Goal: Contribute content: Add original content to the website for others to see

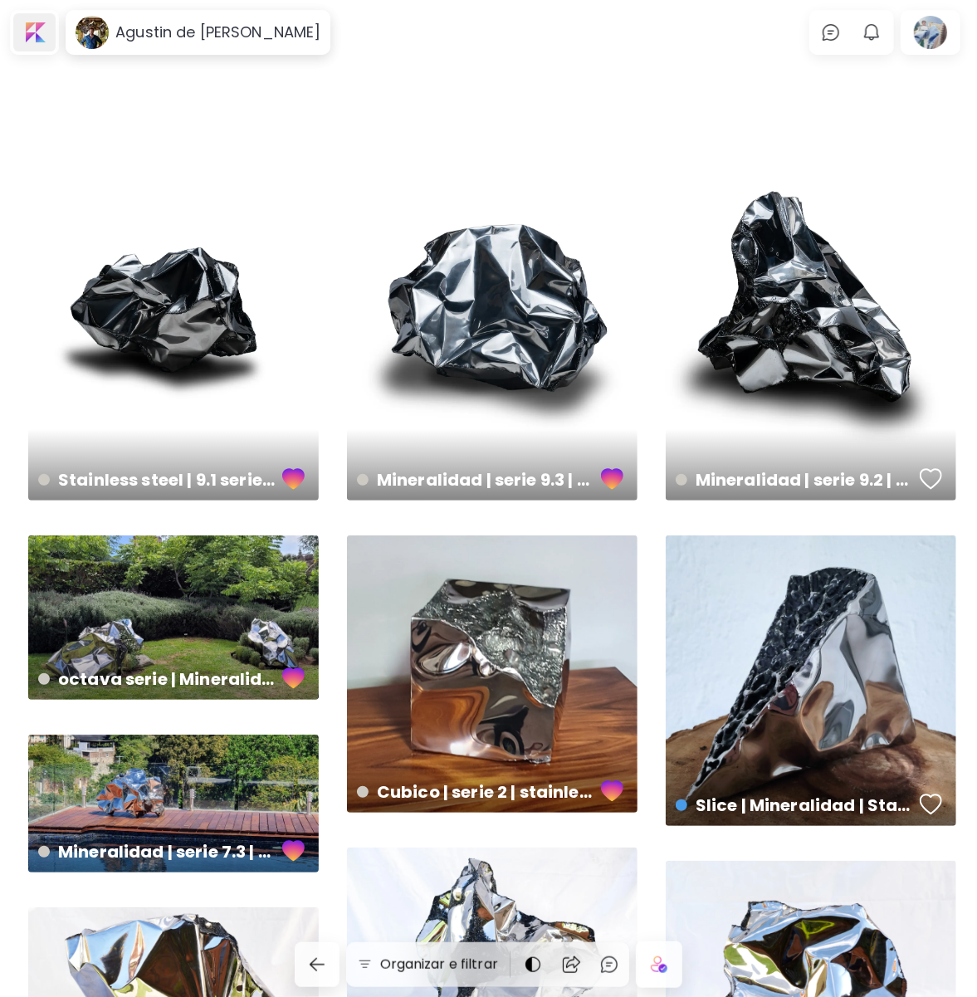
click at [42, 30] on div at bounding box center [34, 32] width 42 height 38
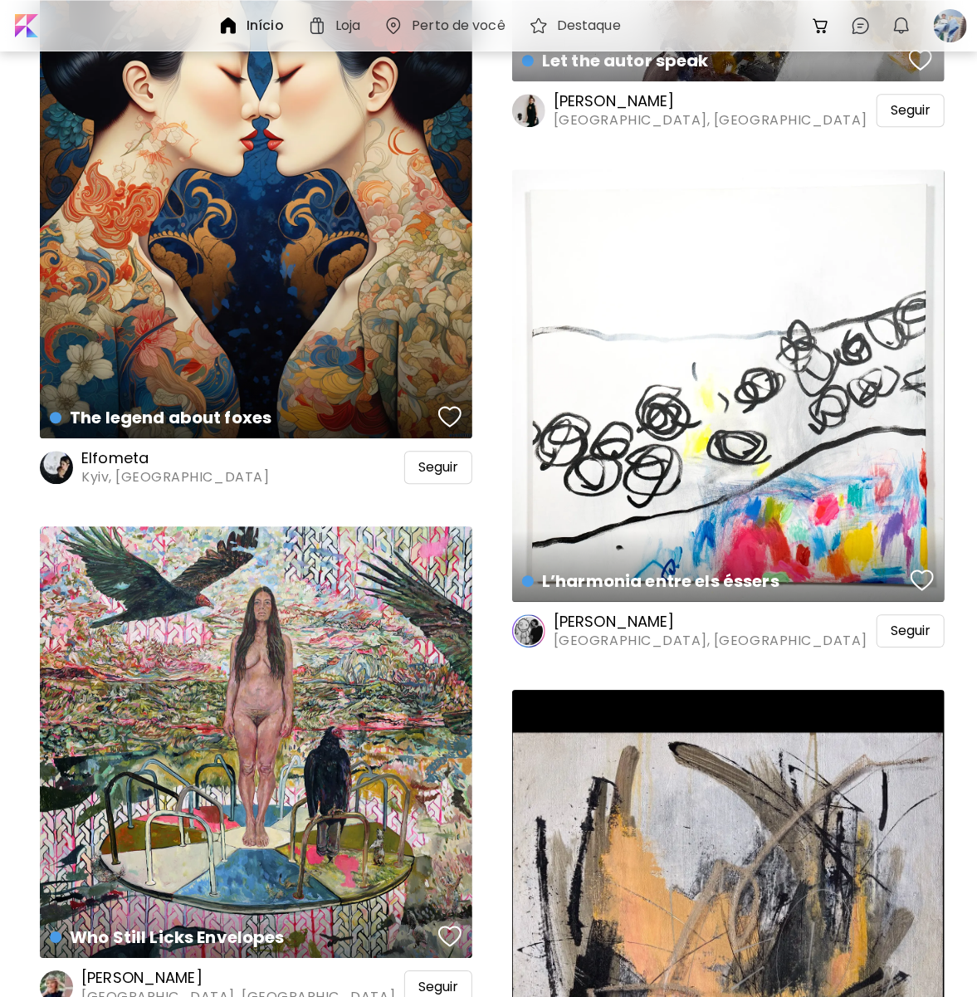
scroll to position [2075, 0]
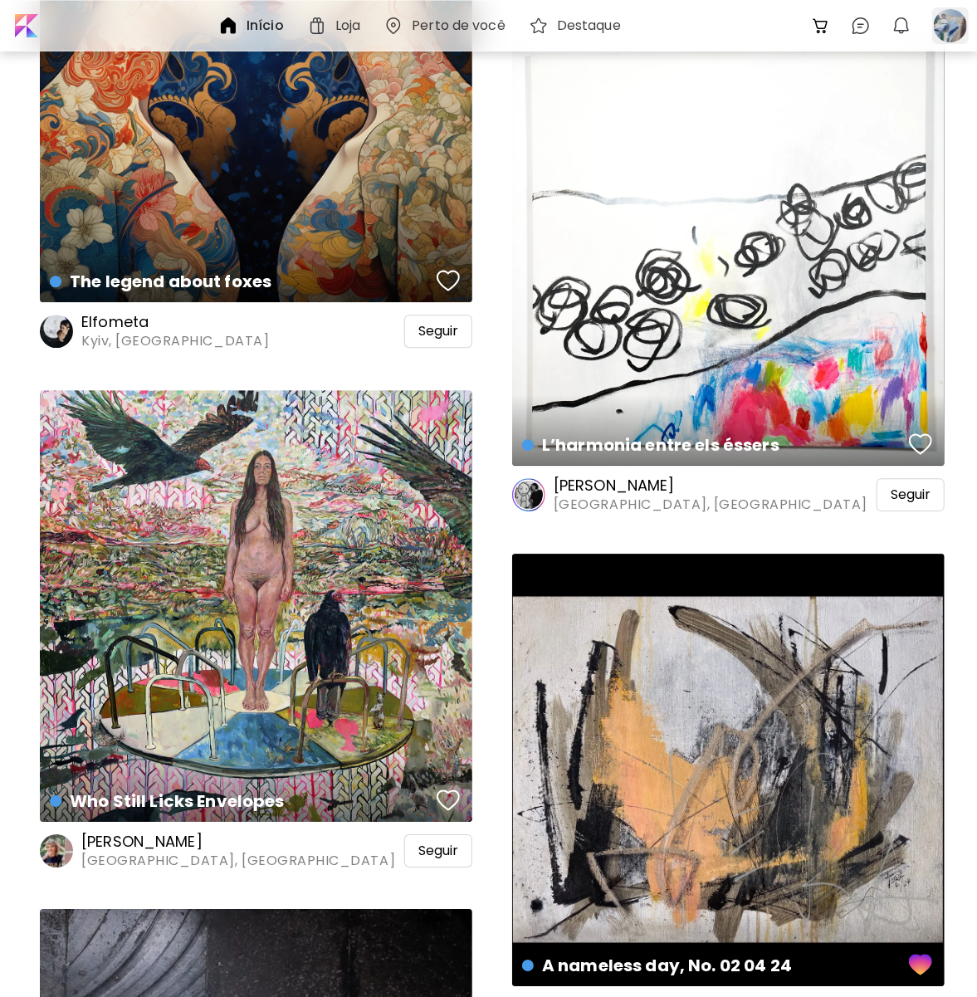
click at [953, 32] on div at bounding box center [950, 25] width 37 height 37
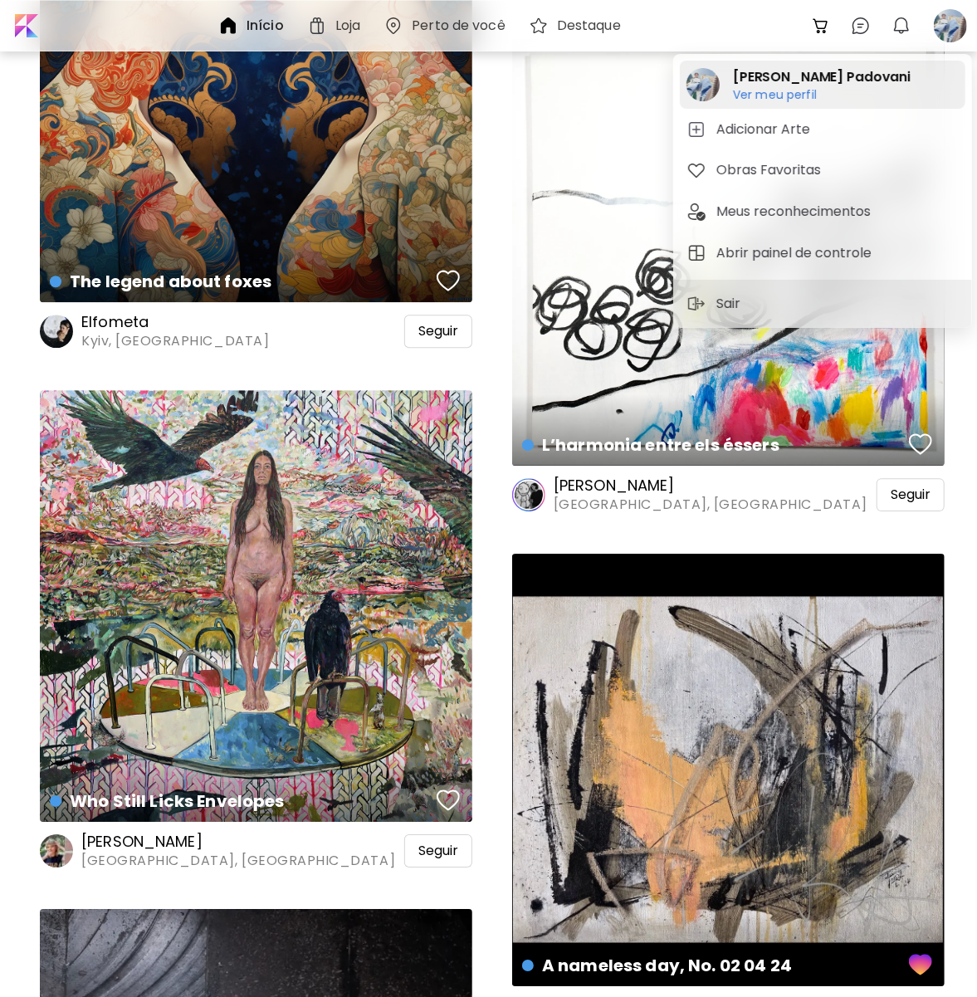
click at [764, 77] on h2 "Tiago Sillos Padovani" at bounding box center [822, 77] width 178 height 20
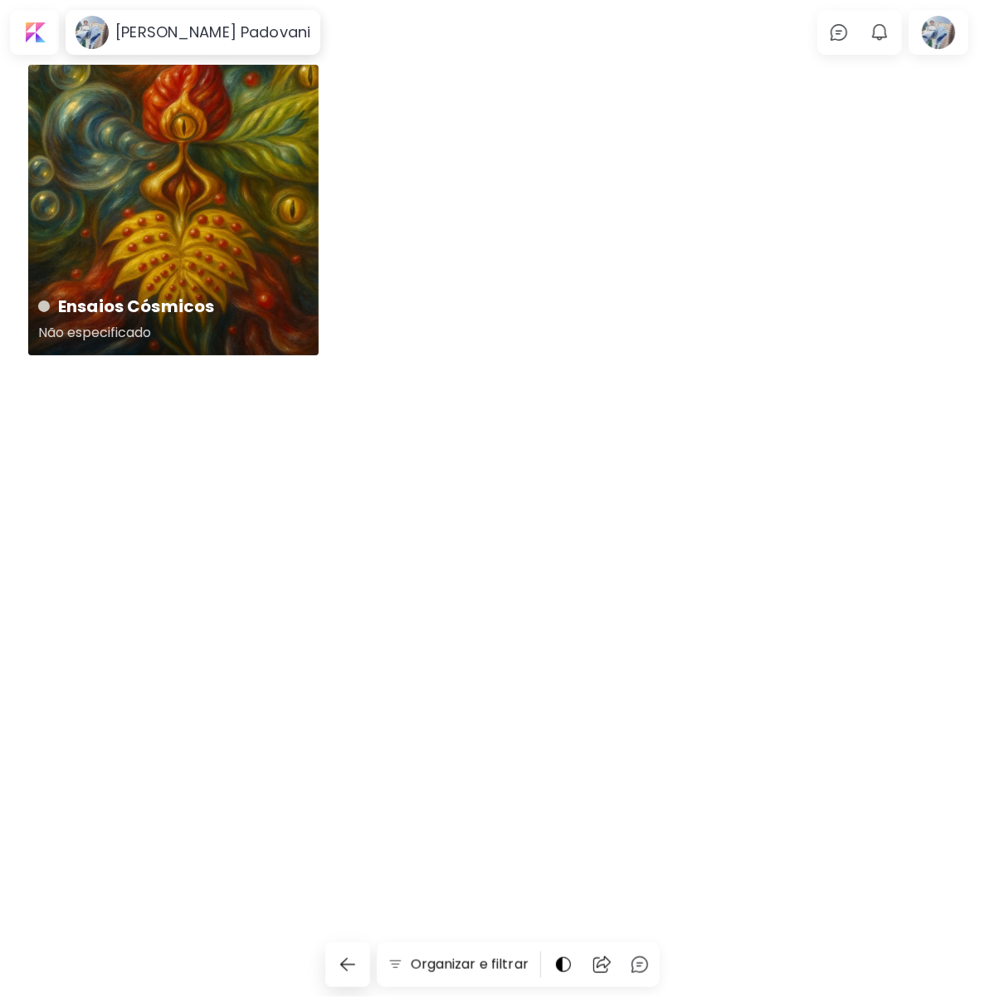
click at [248, 181] on div "Ensaios Cósmicos Não especificado" at bounding box center [173, 210] width 290 height 290
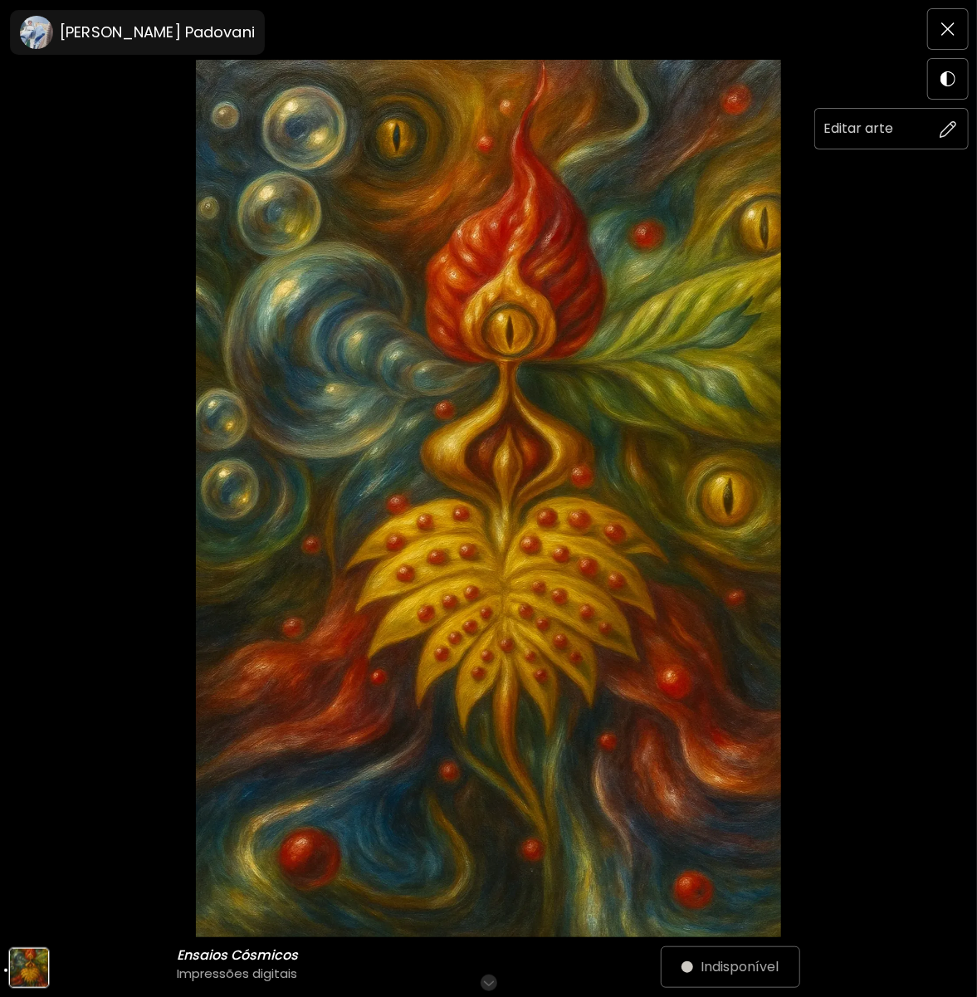
click at [955, 127] on img at bounding box center [947, 128] width 17 height 17
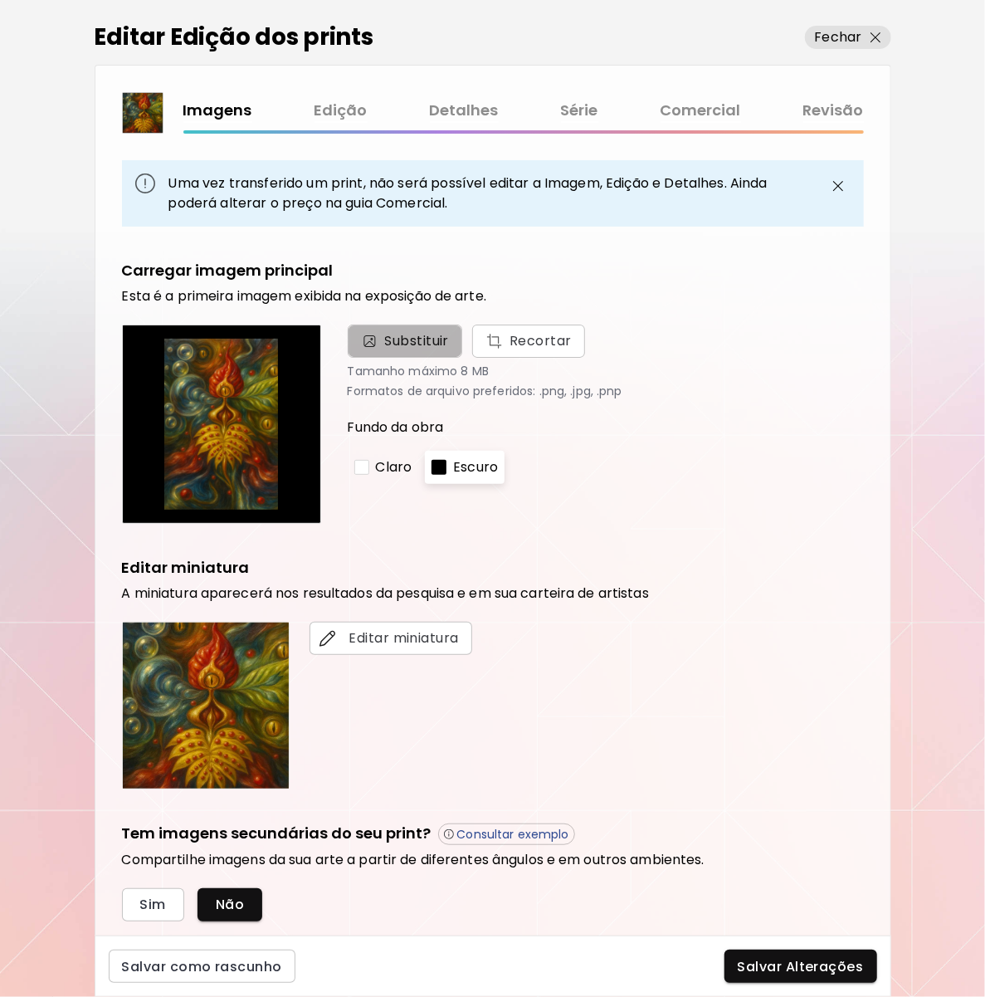
click at [427, 348] on span "Substituir" at bounding box center [417, 341] width 65 height 20
click at [0, 0] on input "Substituir Recortar" at bounding box center [0, 0] width 0 height 0
click at [61, 183] on div "Editar Edição dos prints Fechar Imagens Edição Detalhes Série Comercial Revisão…" at bounding box center [492, 498] width 985 height 997
click at [393, 329] on span "Substituir" at bounding box center [405, 340] width 115 height 33
click at [0, 0] on input "Substituir Recortar" at bounding box center [0, 0] width 0 height 0
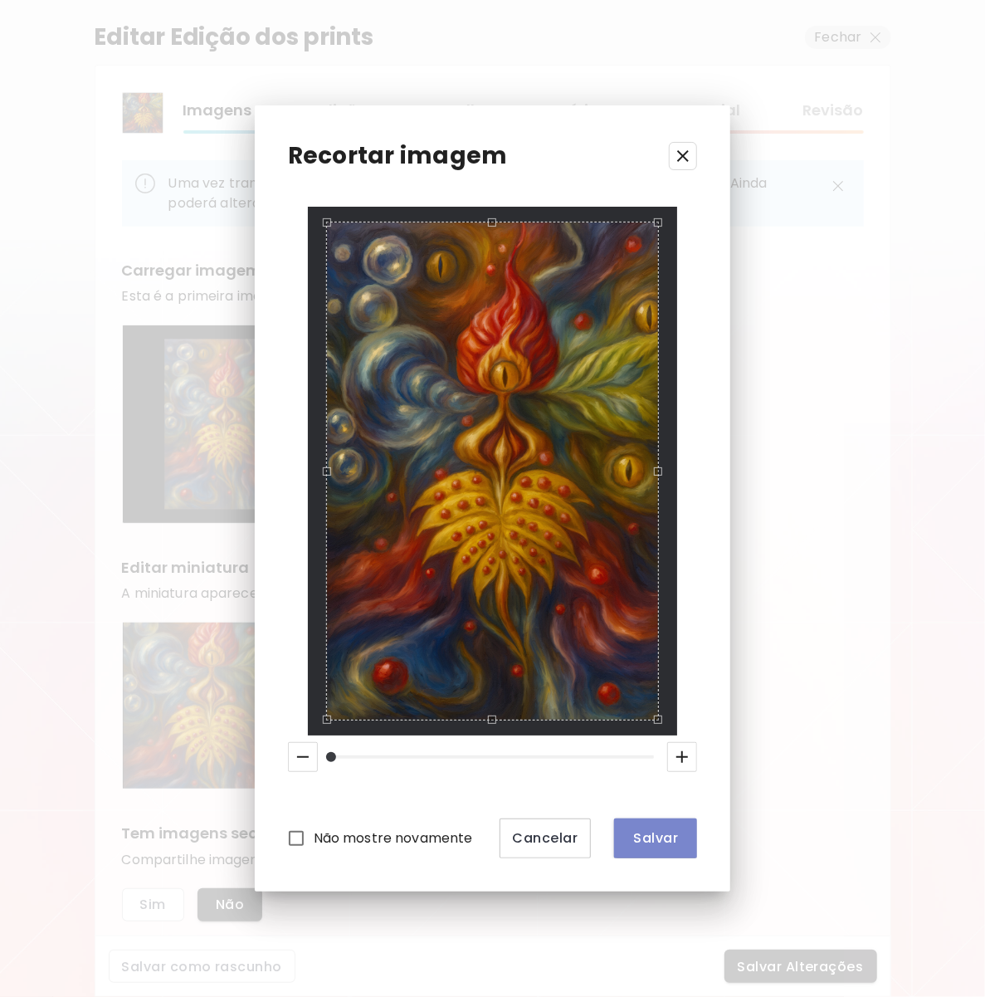
click at [640, 836] on span "Salvar" at bounding box center [655, 837] width 56 height 17
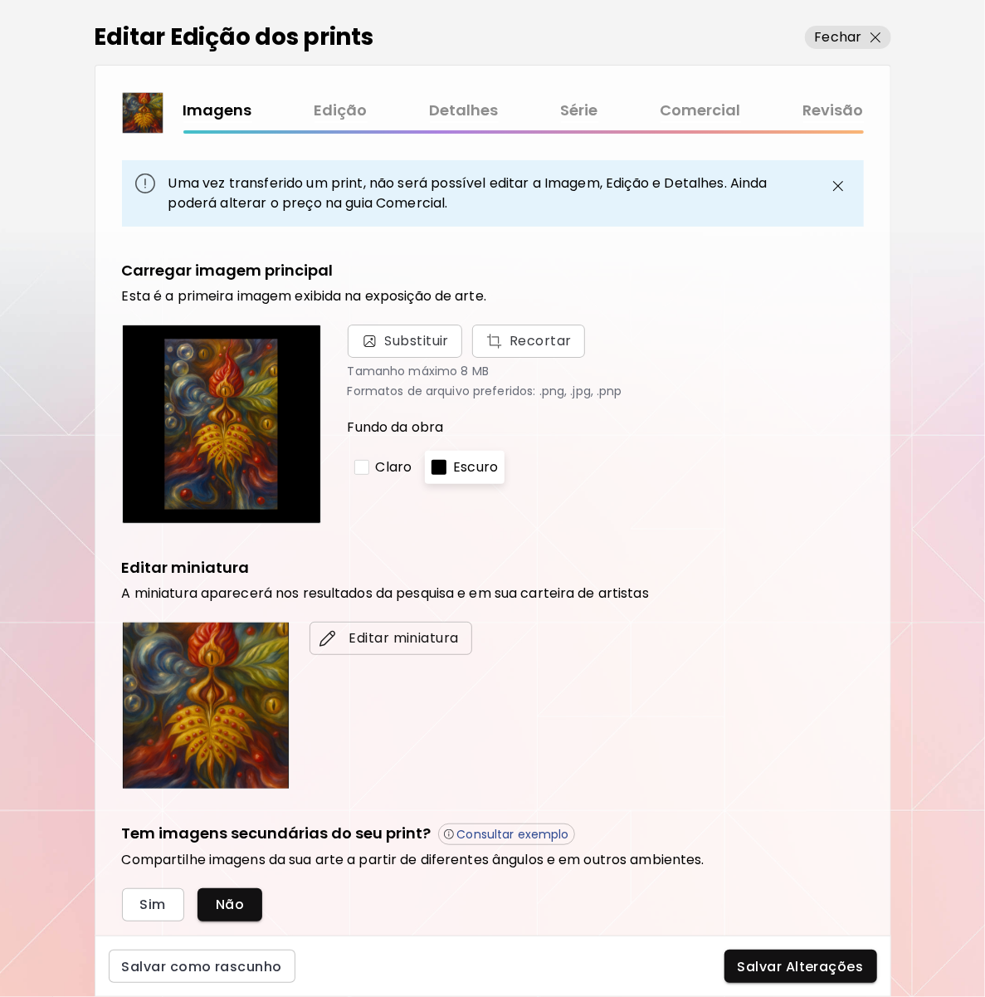
click at [368, 636] on span "Editar miniatura" at bounding box center [391, 638] width 136 height 20
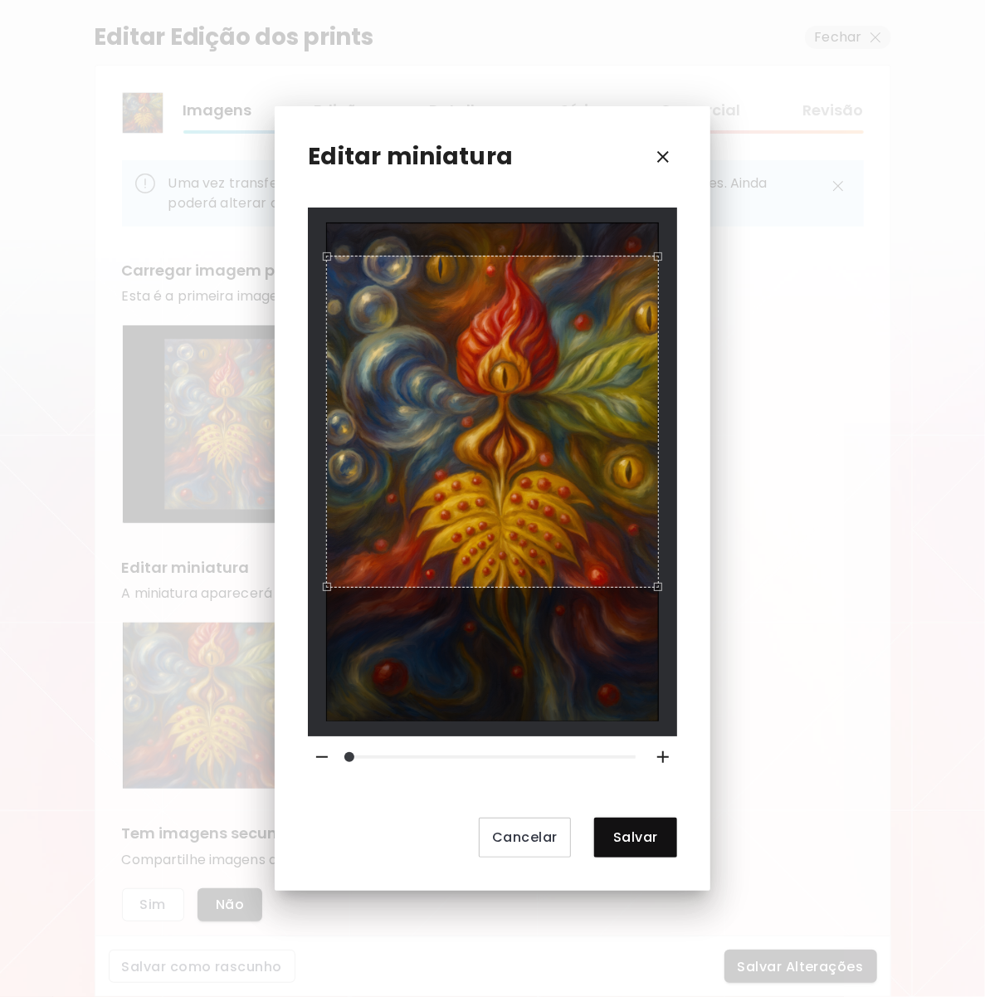
click at [498, 461] on div "Use the arrow keys to move the crop selection area" at bounding box center [492, 422] width 333 height 333
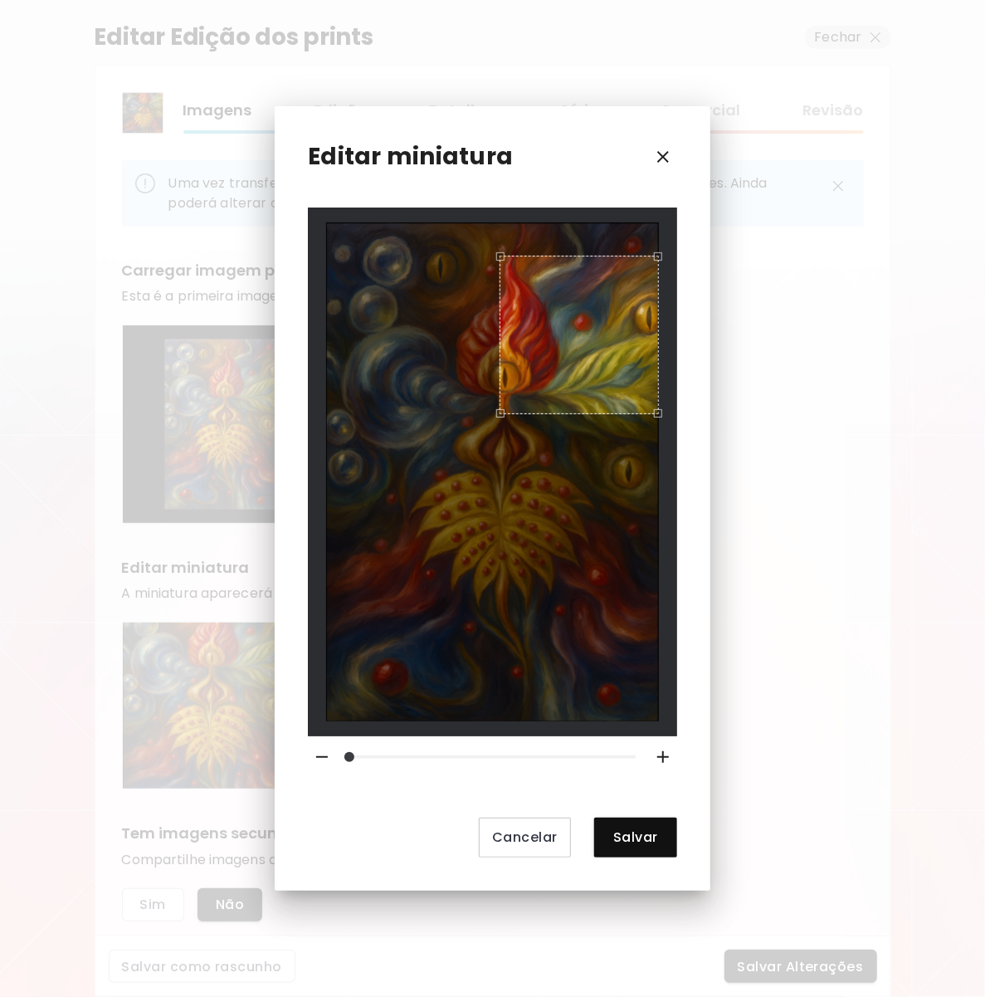
click at [501, 450] on div at bounding box center [492, 471] width 333 height 498
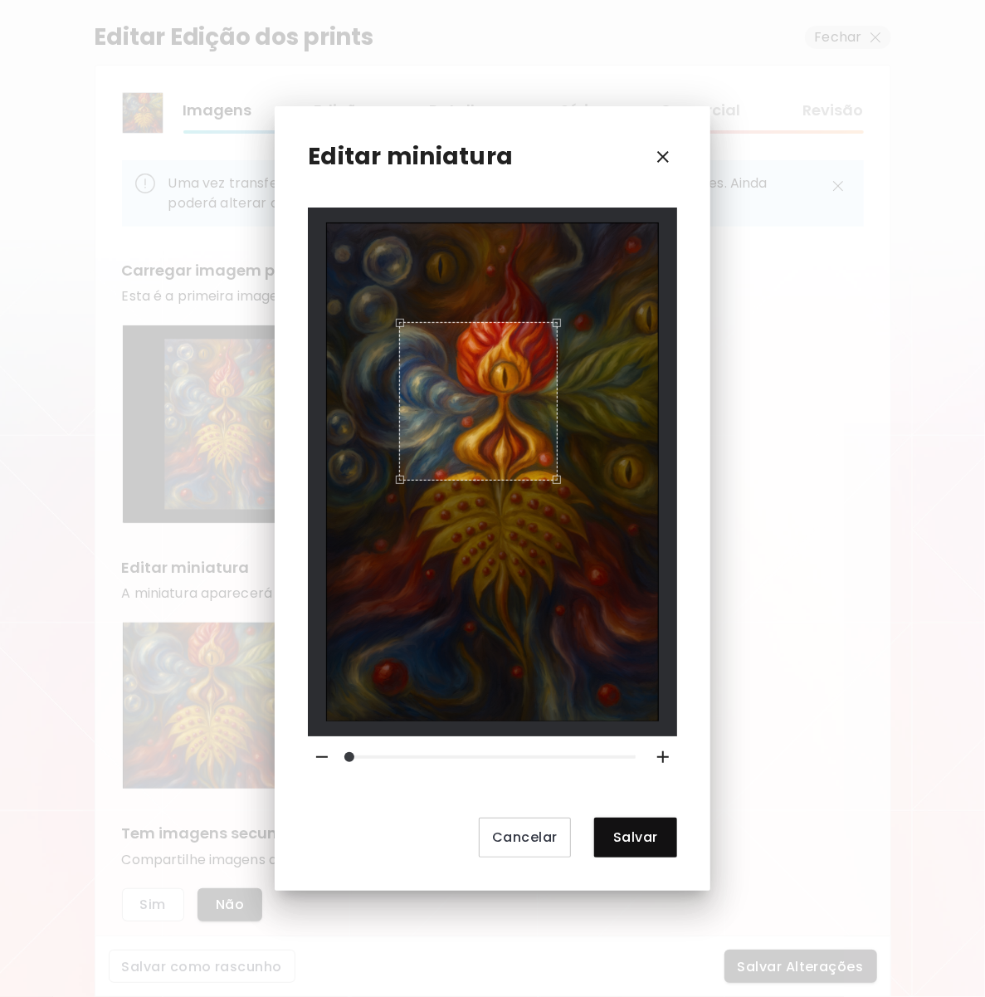
click at [461, 460] on div "Use the arrow keys to move the crop selection area" at bounding box center [478, 401] width 158 height 158
click at [431, 456] on div at bounding box center [492, 471] width 333 height 498
click at [466, 432] on div "Use the arrow keys to move the crop selection area" at bounding box center [480, 407] width 128 height 128
click at [451, 407] on div "Use the arrow keys to move the crop selection area" at bounding box center [464, 383] width 128 height 128
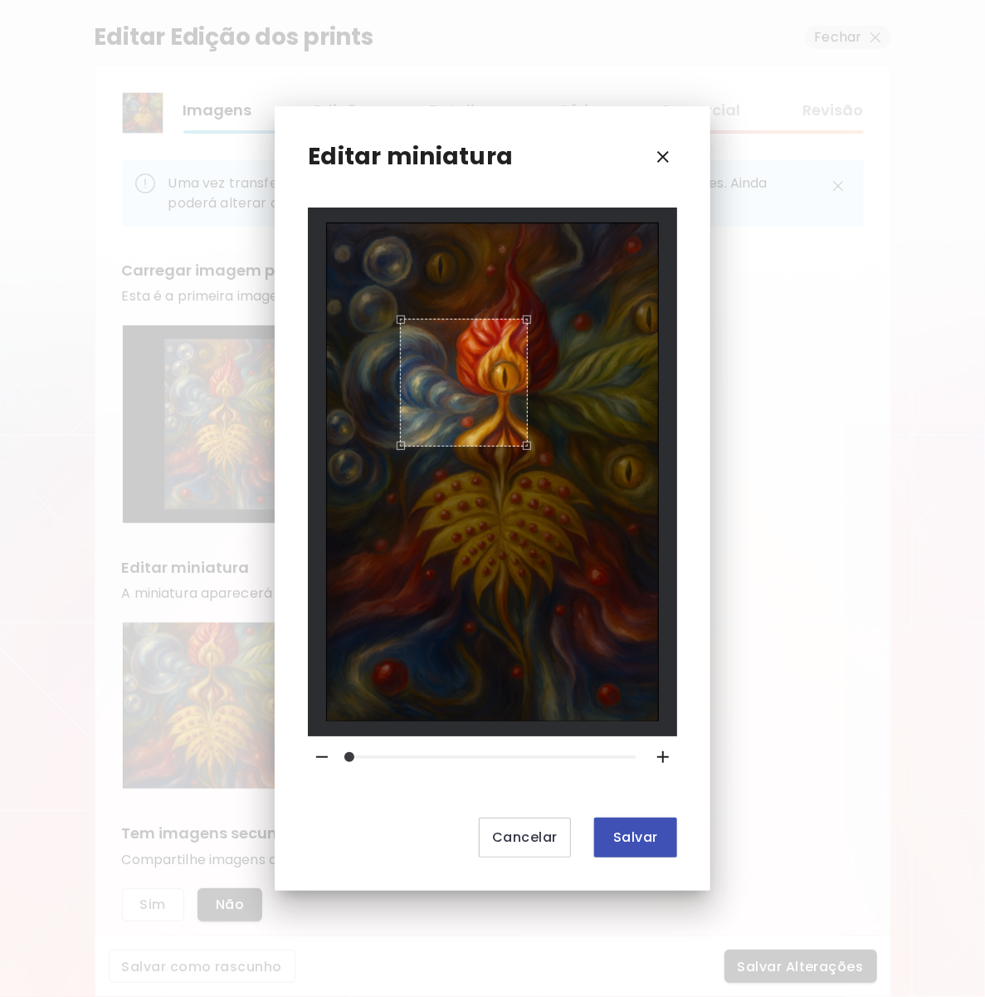
click at [631, 835] on span "Salvar" at bounding box center [635, 836] width 56 height 17
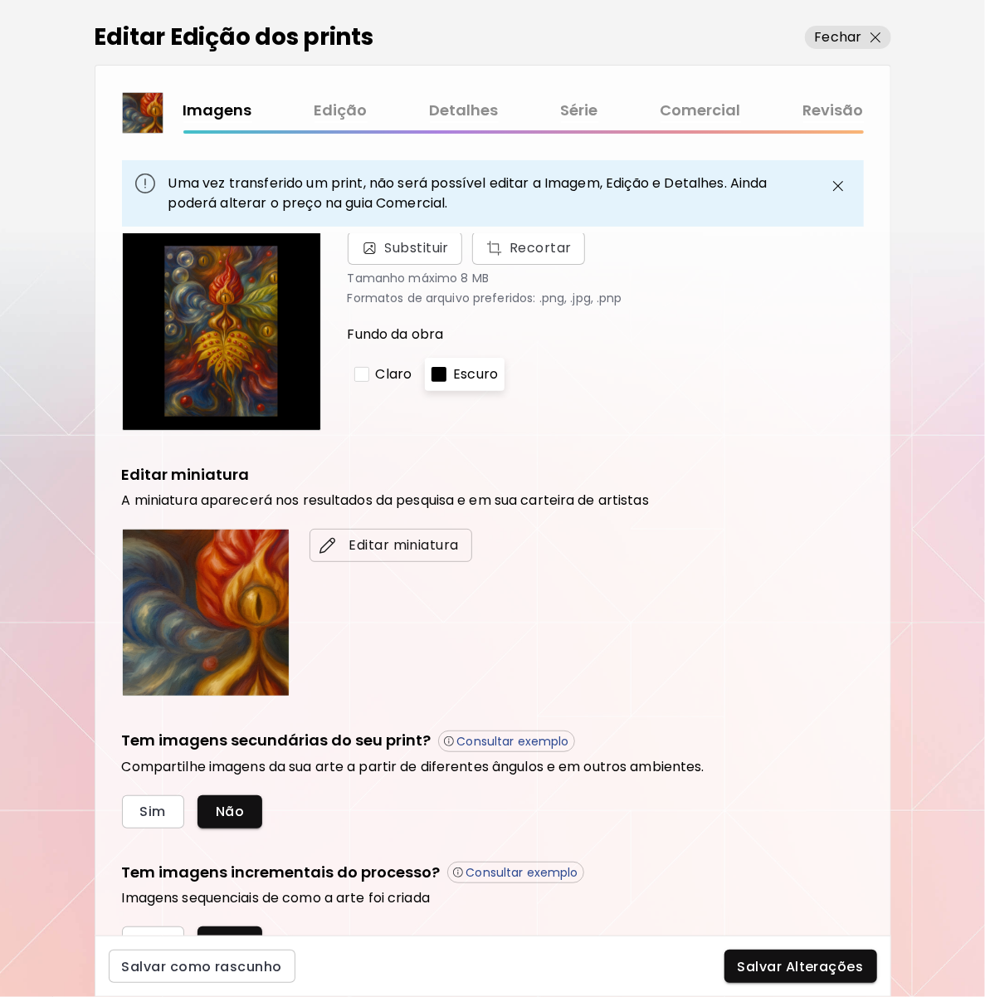
scroll to position [173, 0]
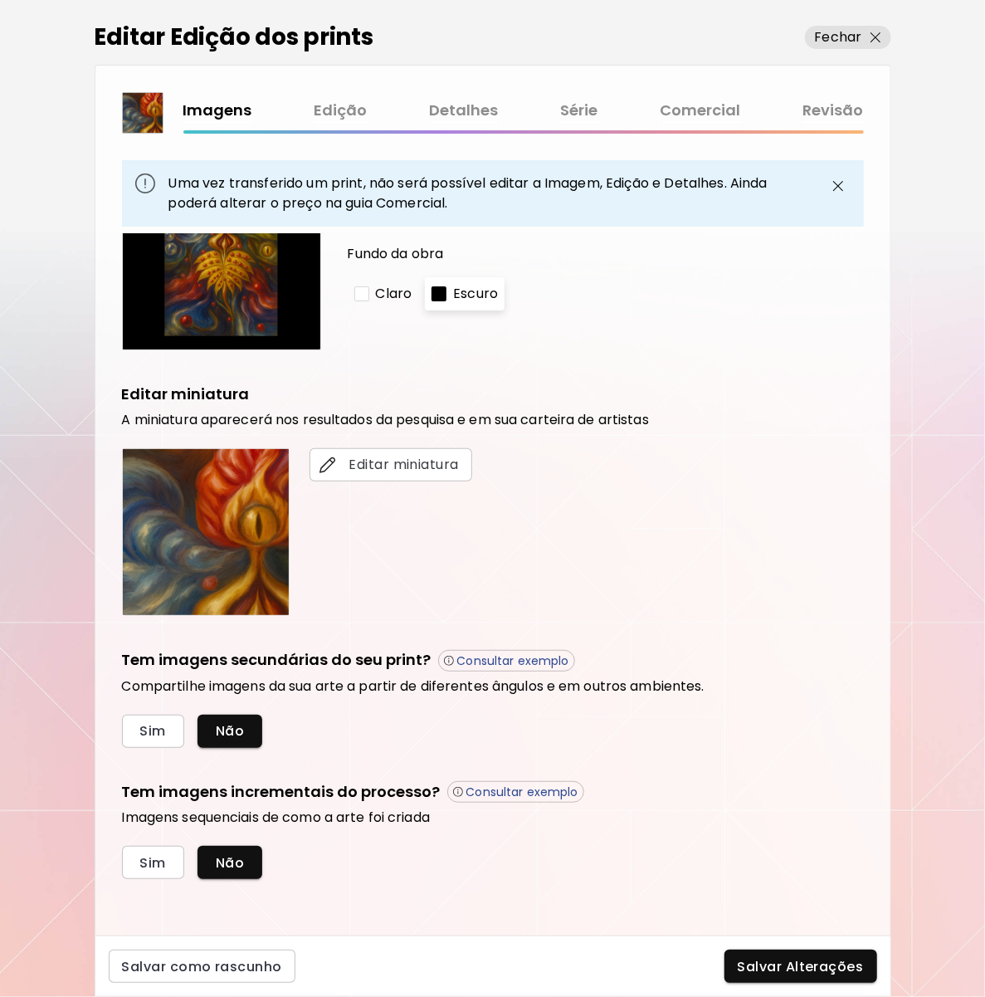
click at [462, 659] on p "Consultar exemplo" at bounding box center [513, 660] width 112 height 15
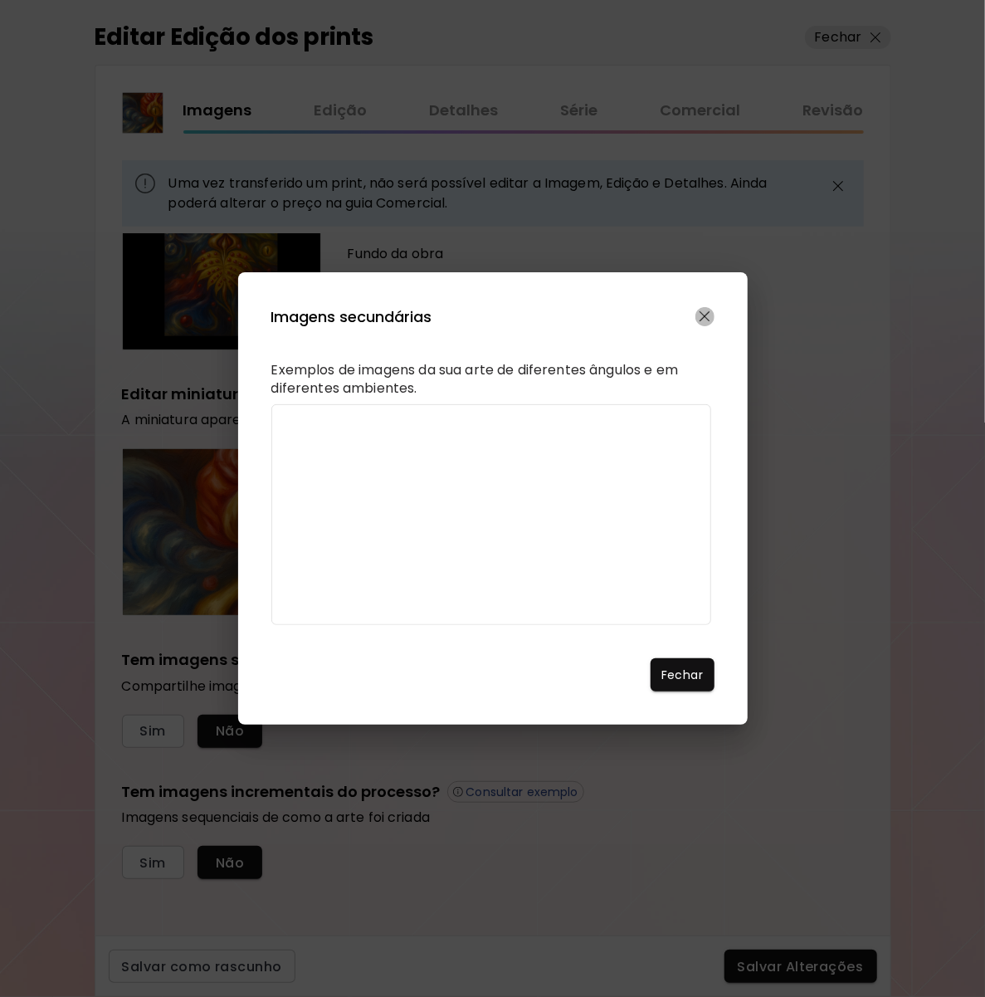
click at [702, 311] on img "button" at bounding box center [705, 316] width 11 height 11
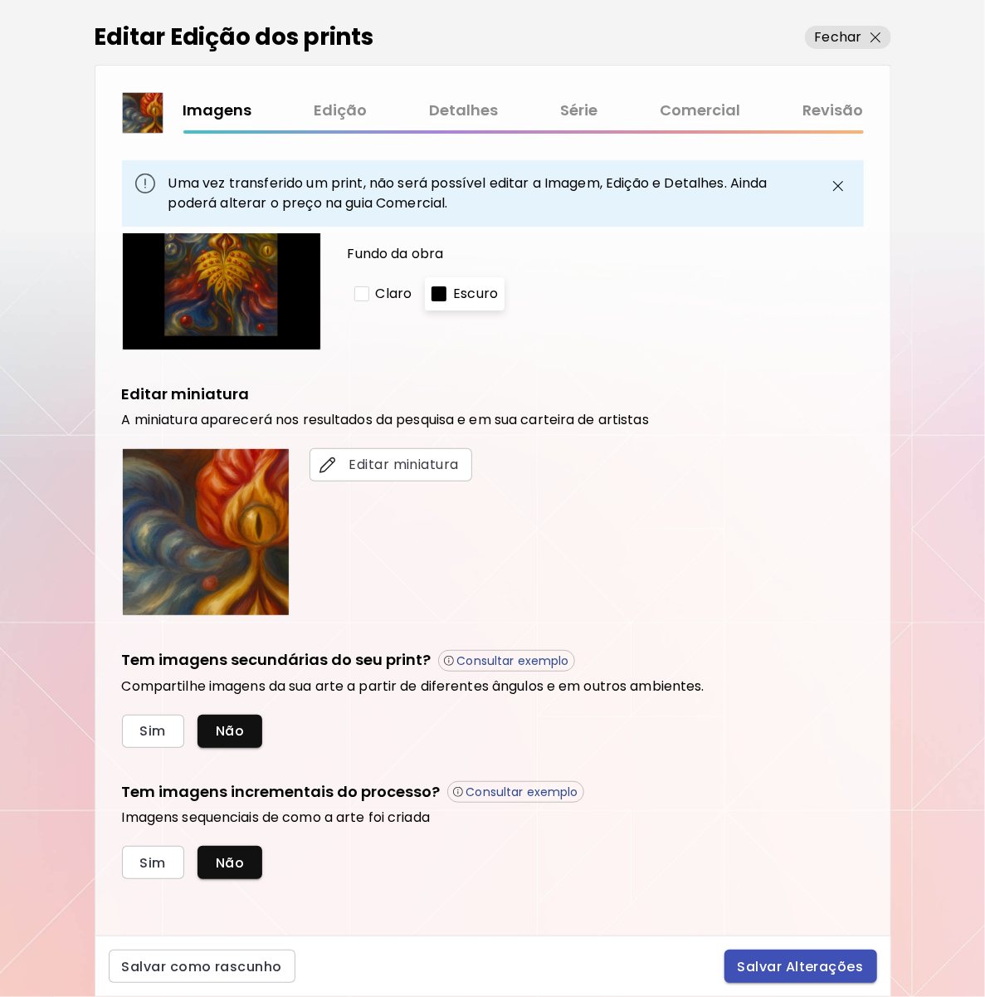
click at [772, 975] on button "Salvar Alterações" at bounding box center [800, 965] width 153 height 33
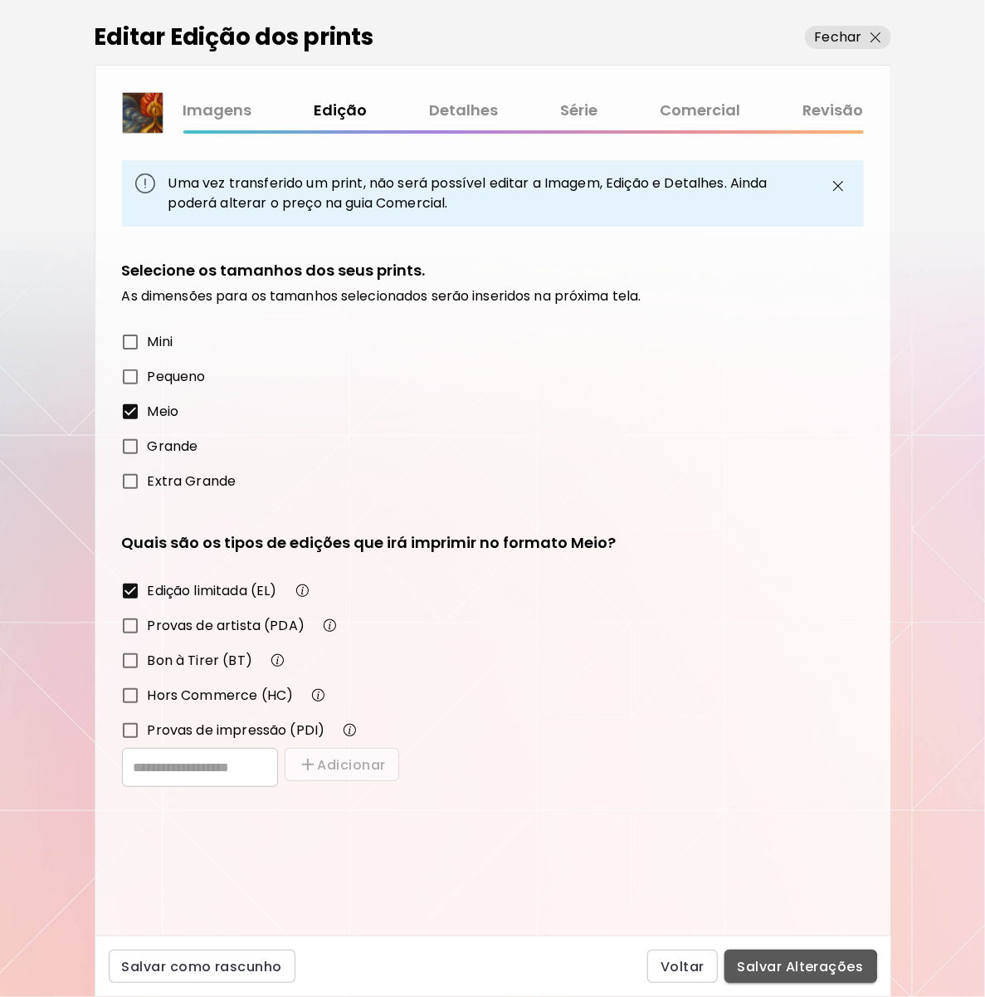
click at [759, 968] on span "Salvar Alterações" at bounding box center [801, 966] width 126 height 17
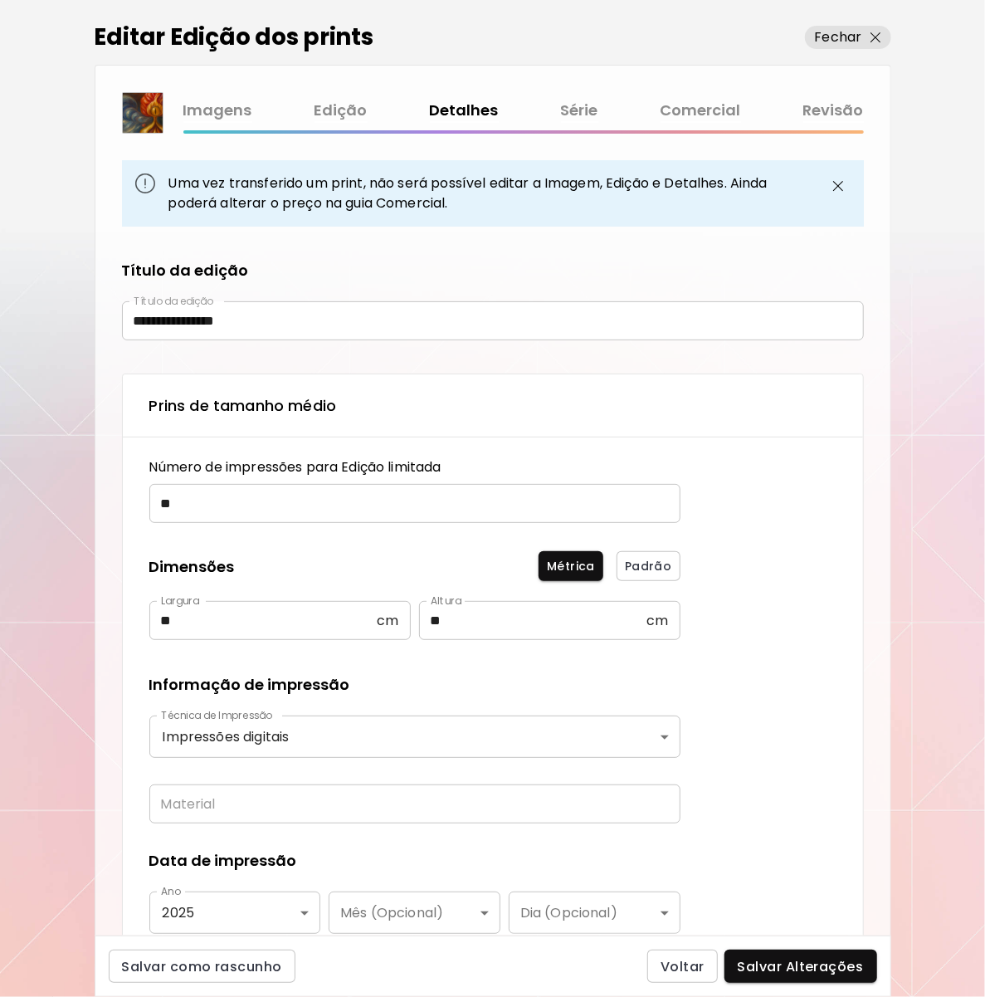
type textarea "**********"
click at [835, 99] on link "Revisão" at bounding box center [833, 111] width 61 height 24
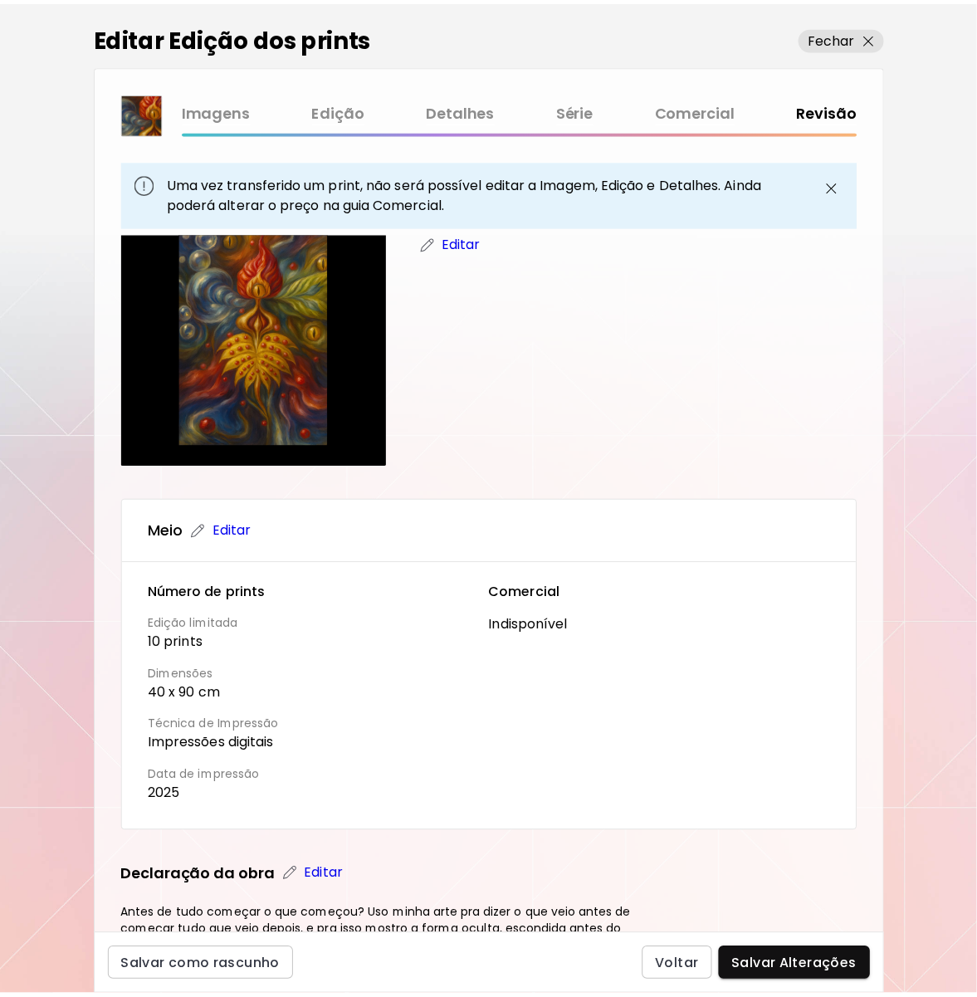
scroll to position [139, 0]
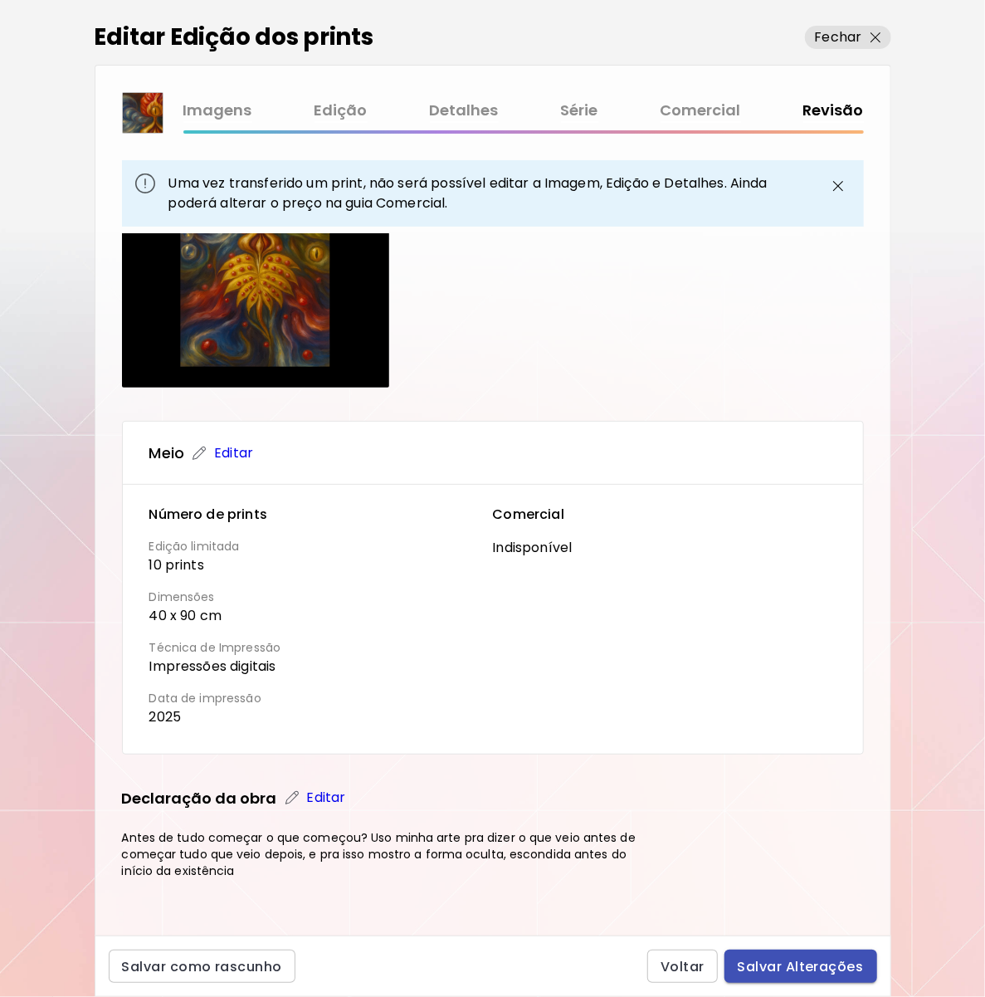
click at [758, 973] on span "Salvar Alterações" at bounding box center [801, 966] width 126 height 17
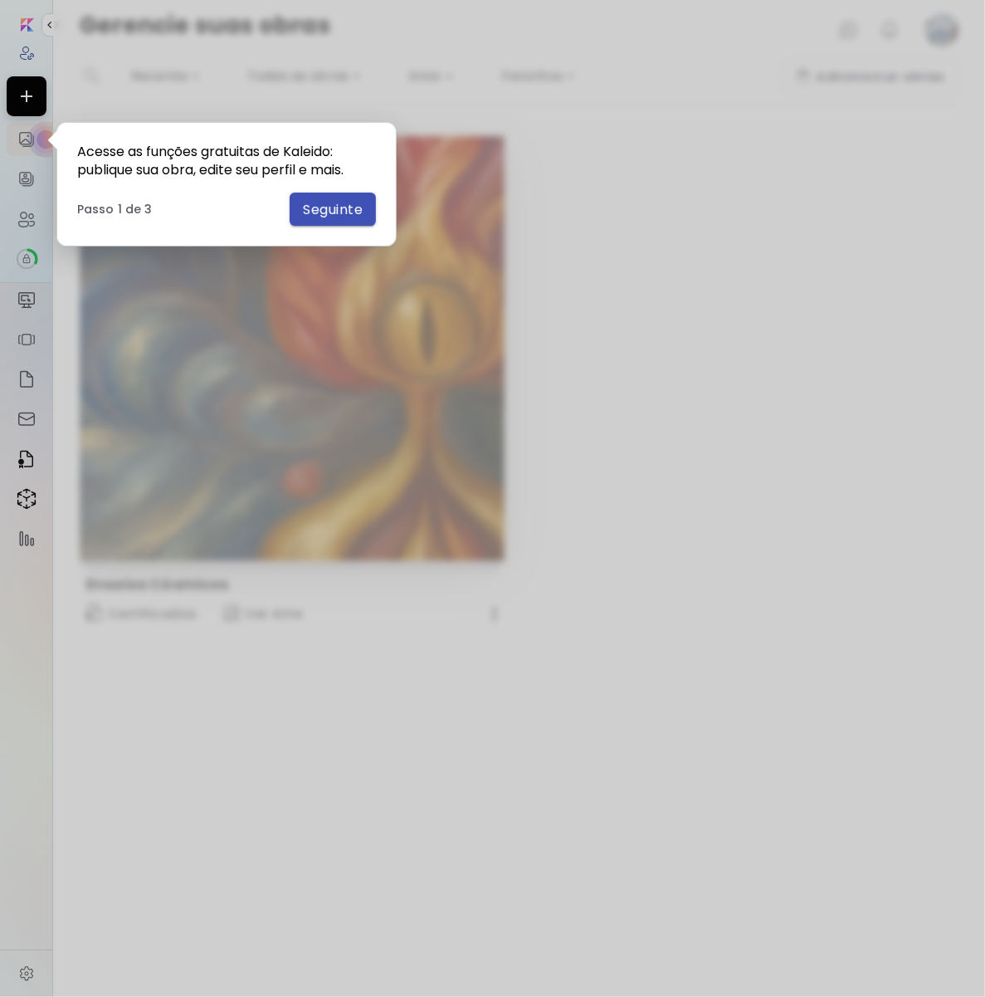
click at [336, 208] on span "Seguinte" at bounding box center [333, 209] width 60 height 17
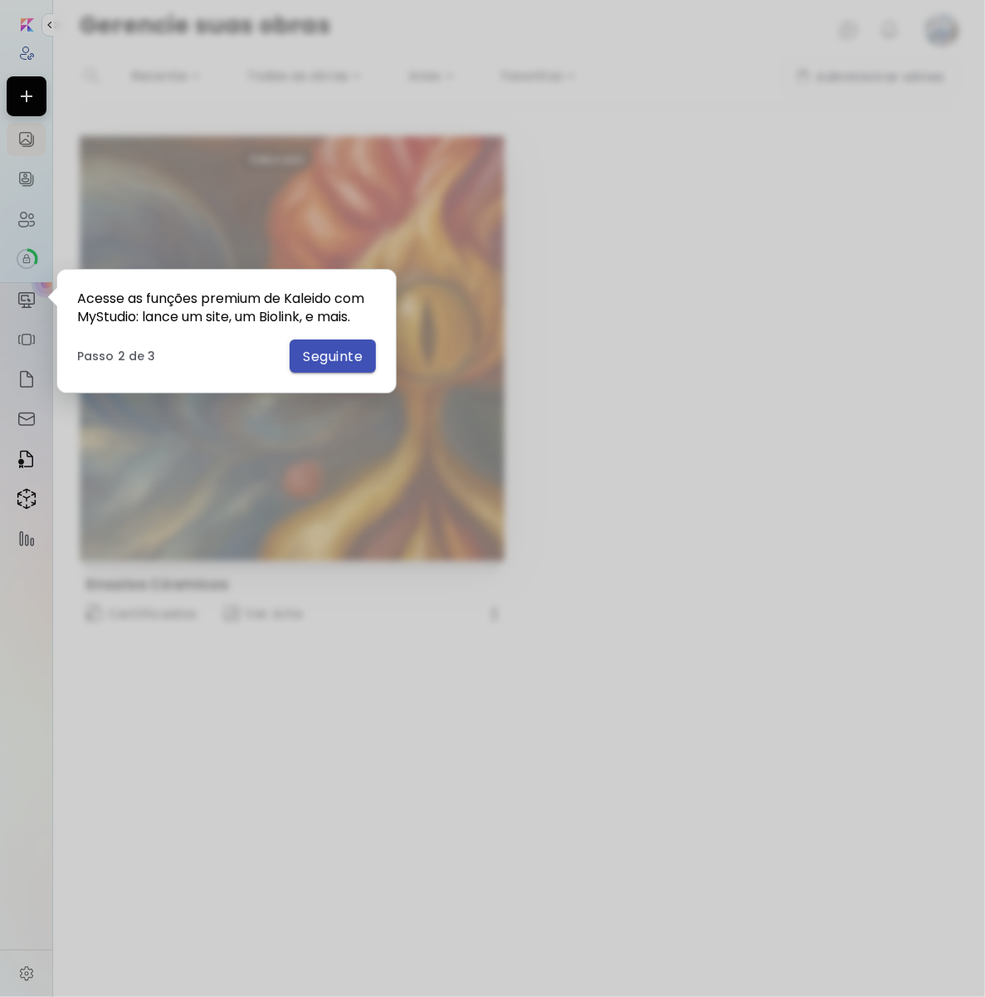
click at [330, 358] on span "Seguinte" at bounding box center [333, 356] width 60 height 17
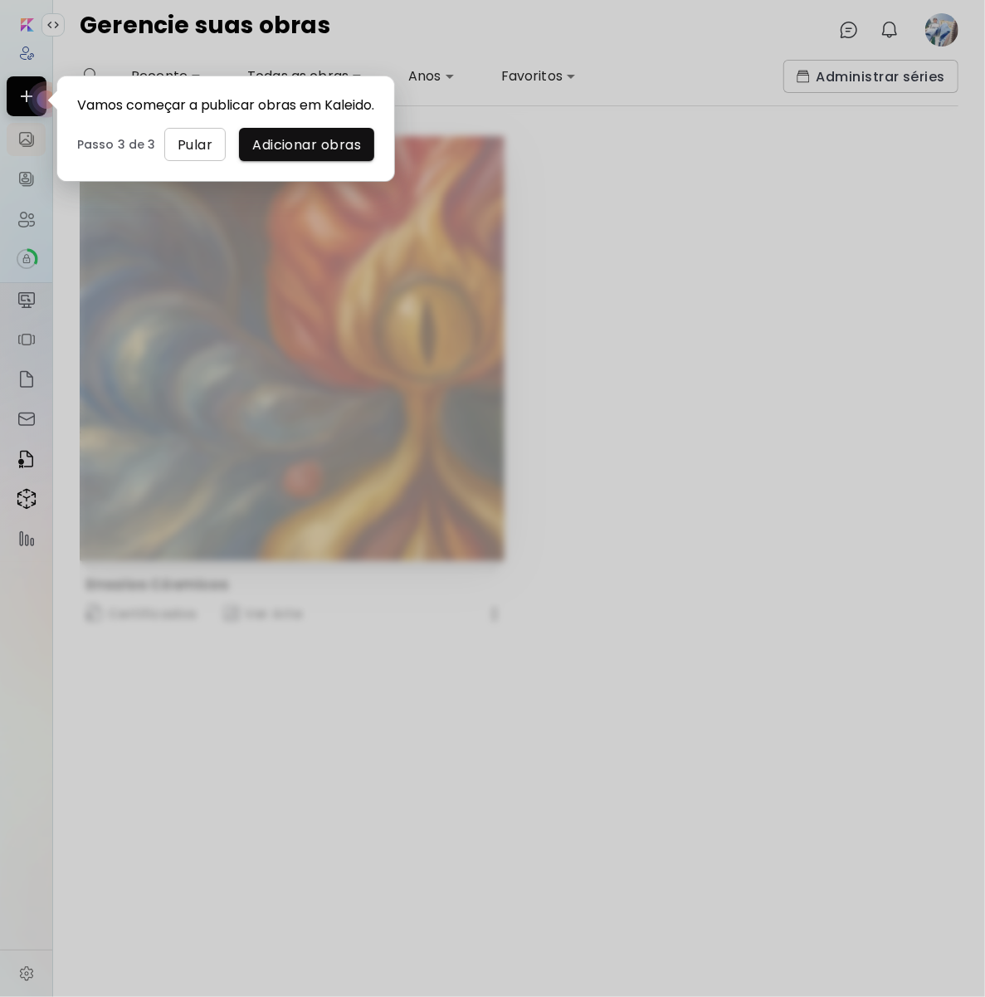
click at [188, 154] on span "Pular" at bounding box center [195, 144] width 35 height 17
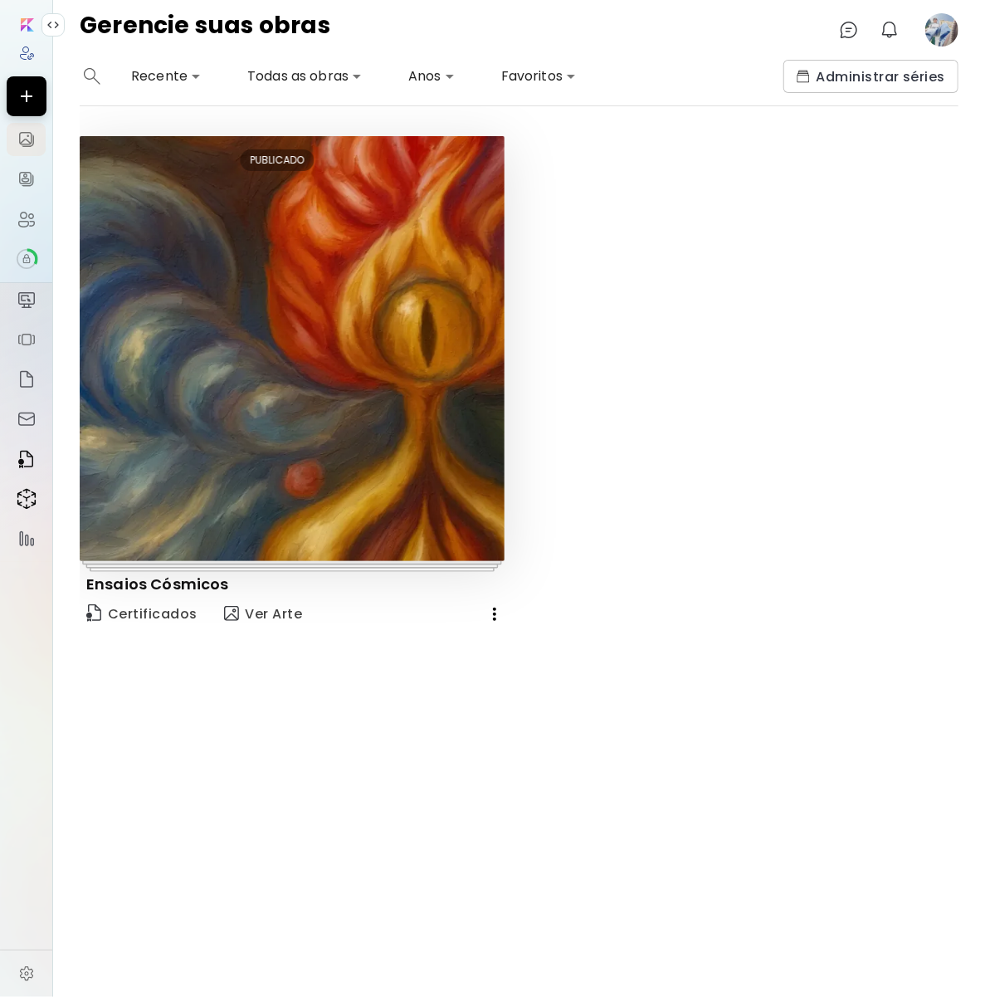
click at [441, 834] on div "Editar PUBLICADO Ensaios Cósmicos Certificados Ver Arte" at bounding box center [519, 551] width 879 height 890
click at [693, 437] on div "Editar PUBLICADO Ensaios Cósmicos Certificados Ver Arte" at bounding box center [504, 385] width 909 height 498
click at [25, 22] on input "image" at bounding box center [27, 24] width 13 height 13
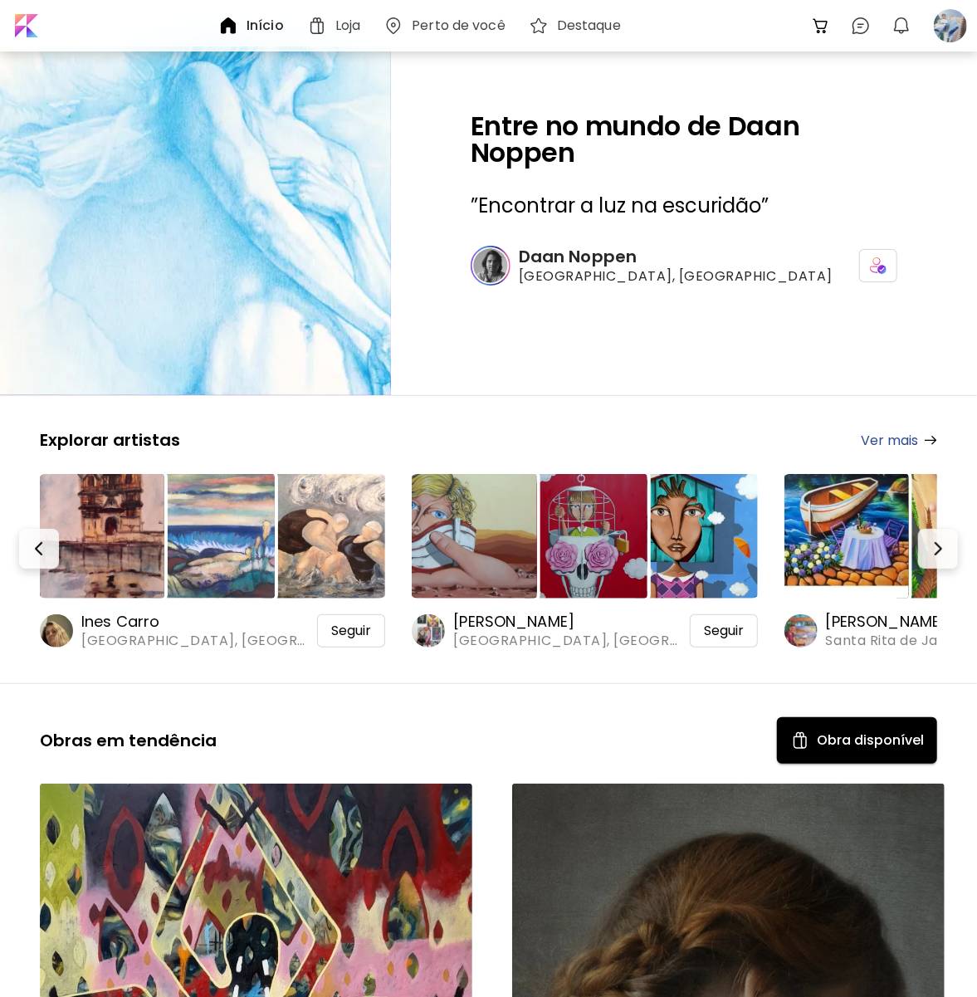
click at [260, 26] on h6 "Início" at bounding box center [264, 25] width 37 height 13
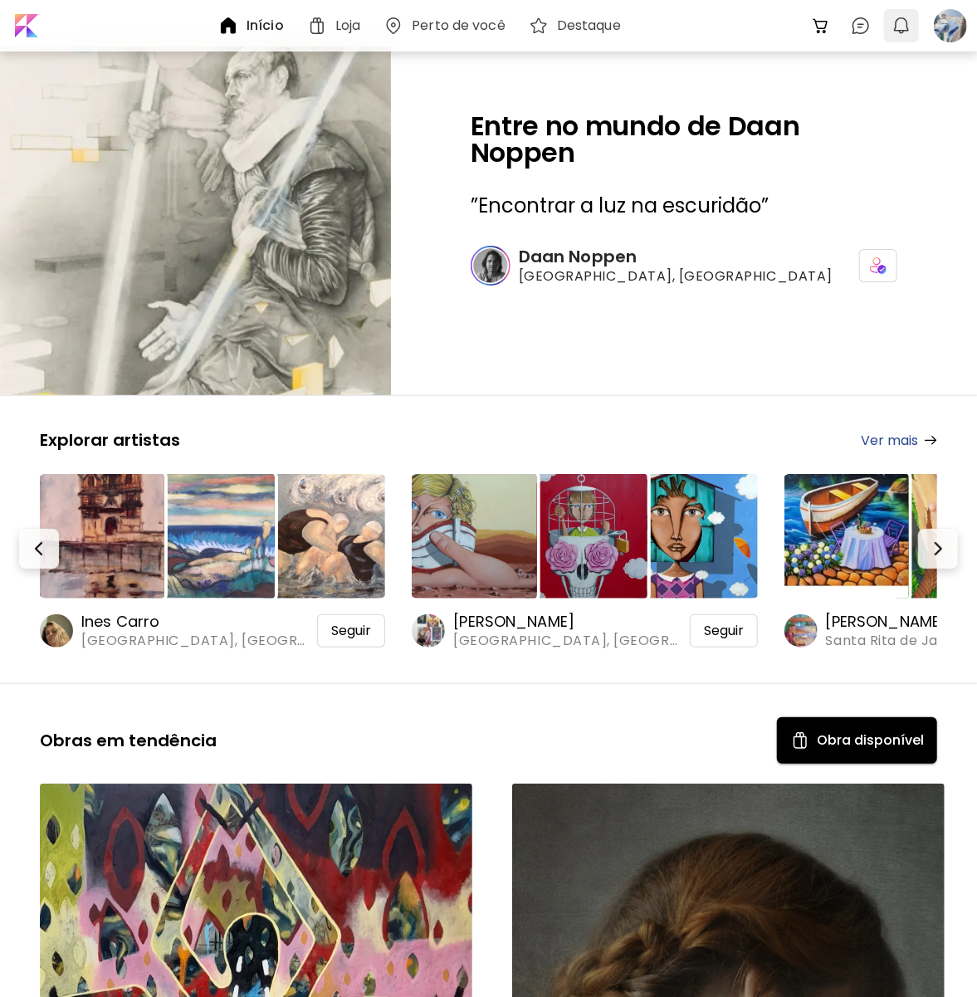
click at [908, 31] on img "button" at bounding box center [901, 26] width 20 height 20
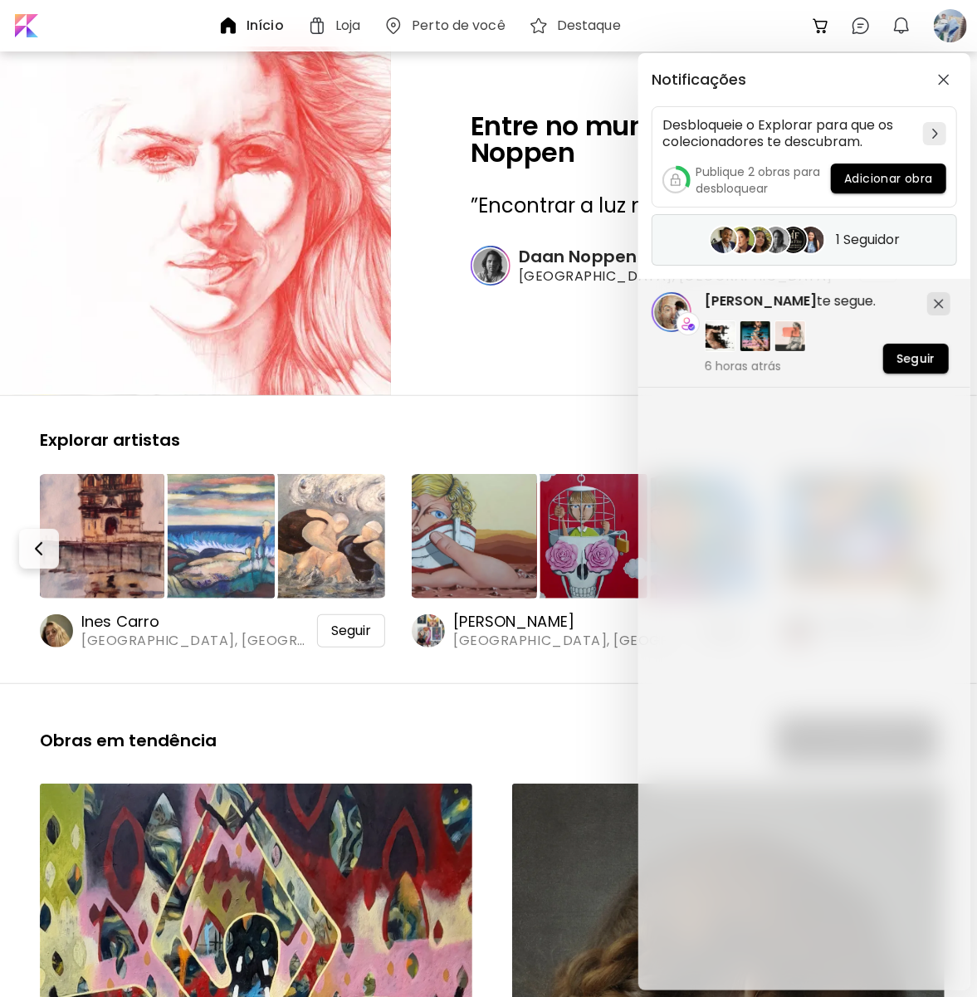
click at [851, 240] on h5 "1 Seguidor" at bounding box center [868, 240] width 64 height 17
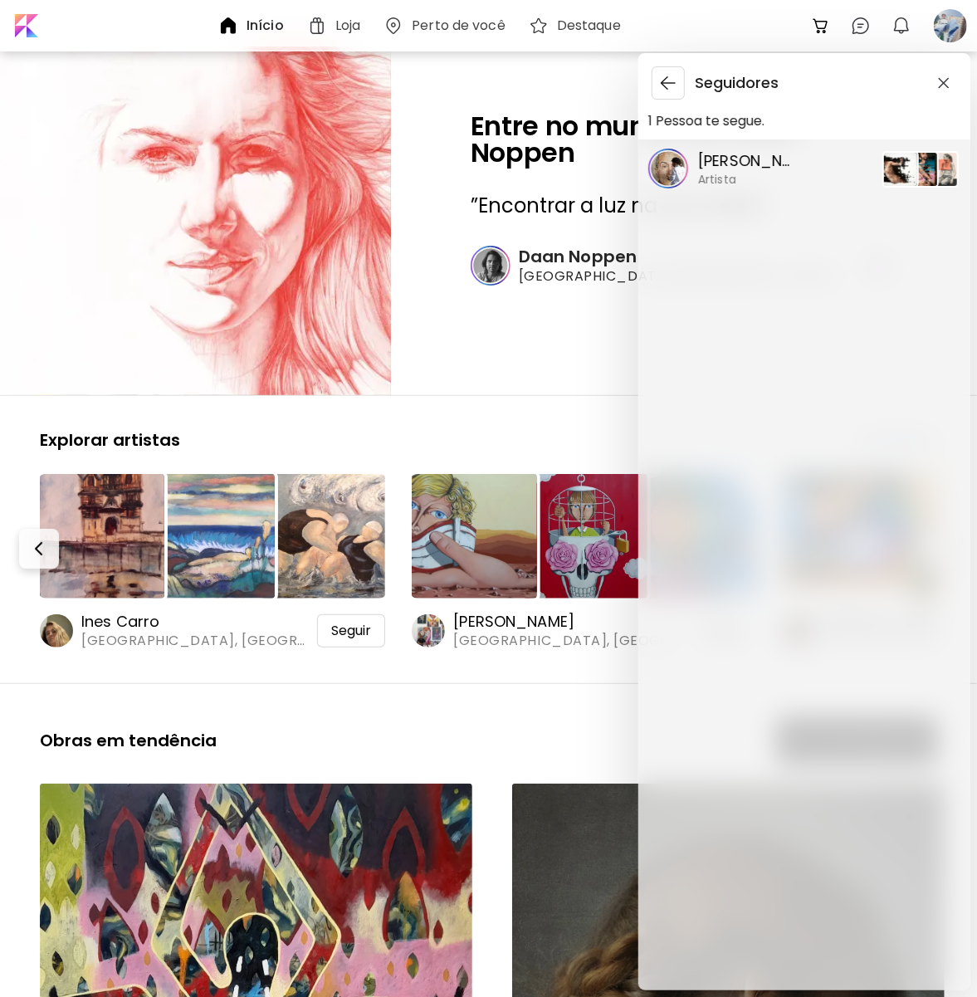
click at [753, 168] on p "Cesar Biojo" at bounding box center [748, 161] width 100 height 22
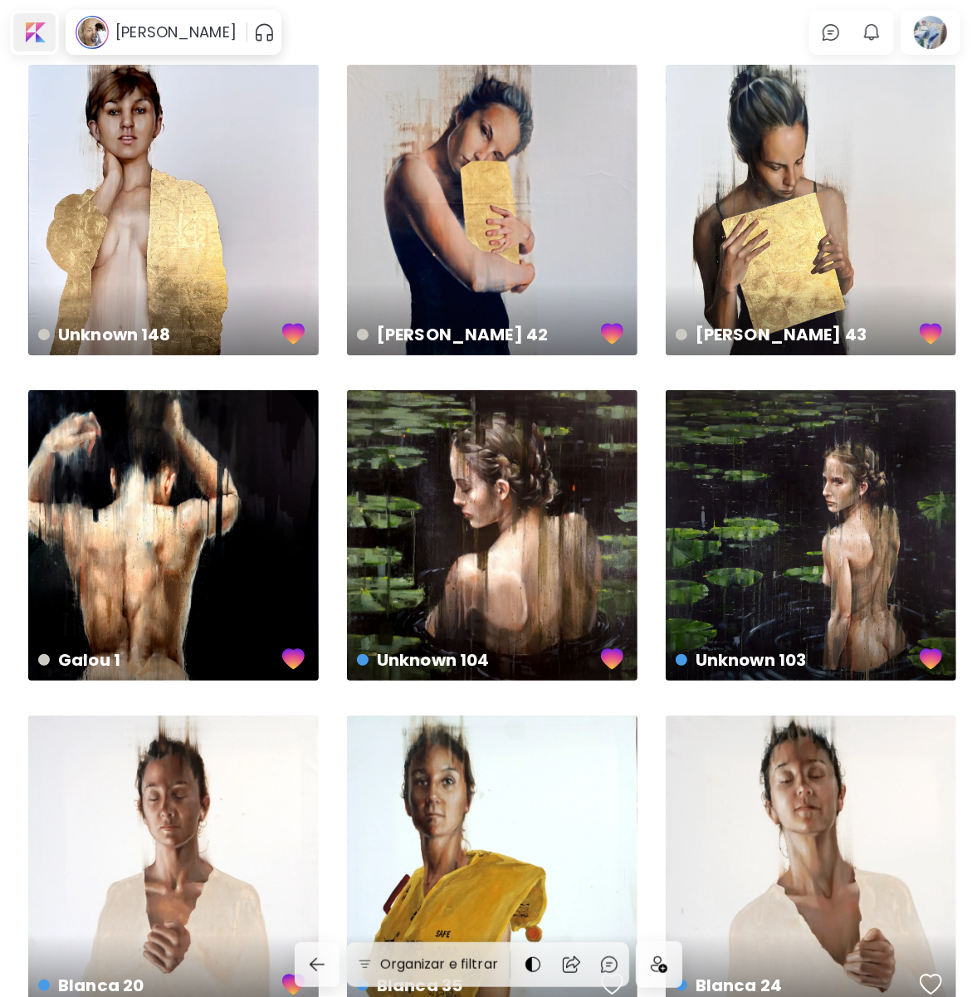
click at [36, 27] on div at bounding box center [34, 32] width 42 height 38
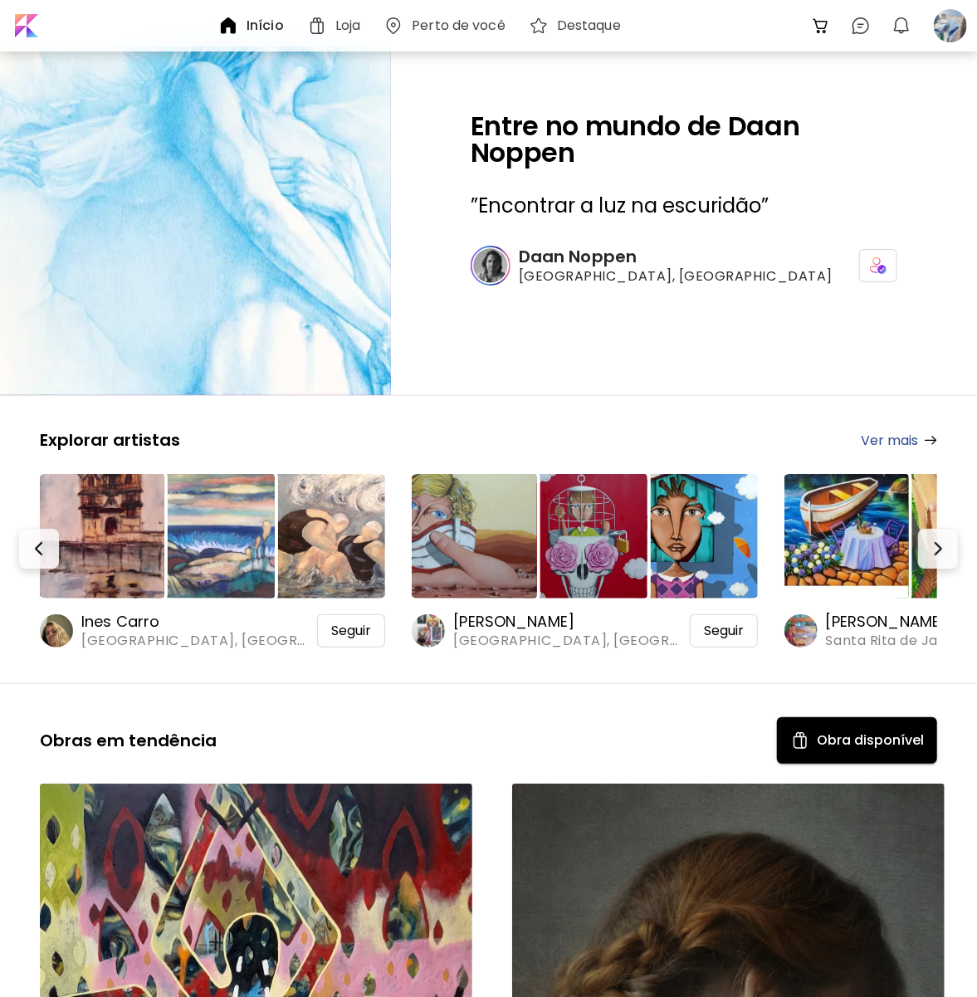
click at [274, 27] on h6 "Início" at bounding box center [264, 25] width 37 height 13
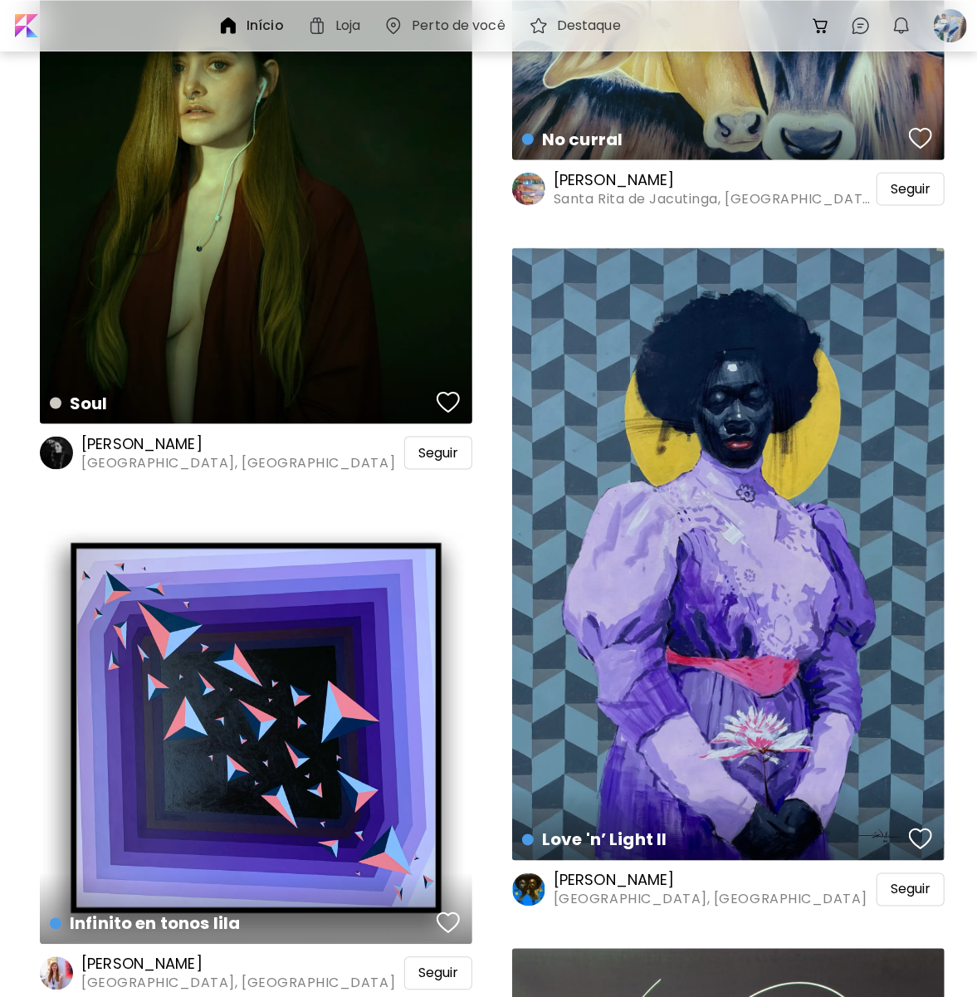
scroll to position [996, 0]
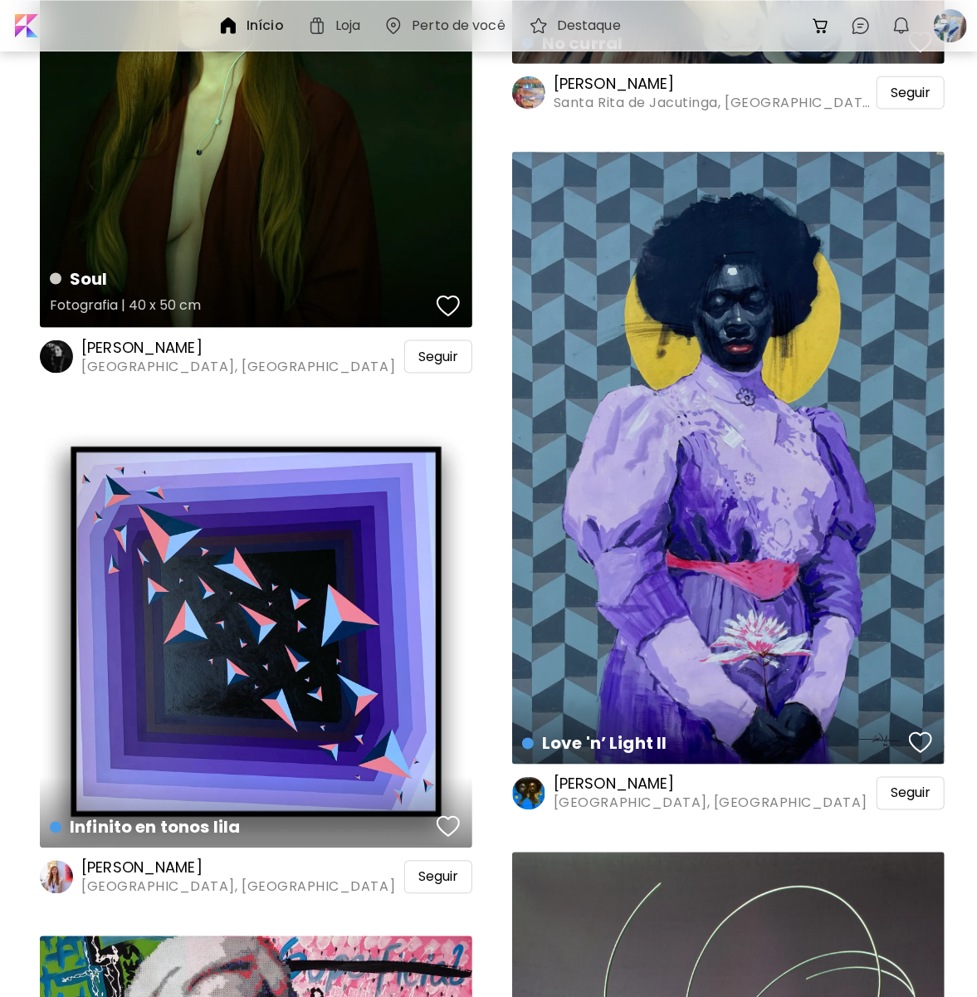
click at [444, 302] on div "button" at bounding box center [447, 306] width 23 height 25
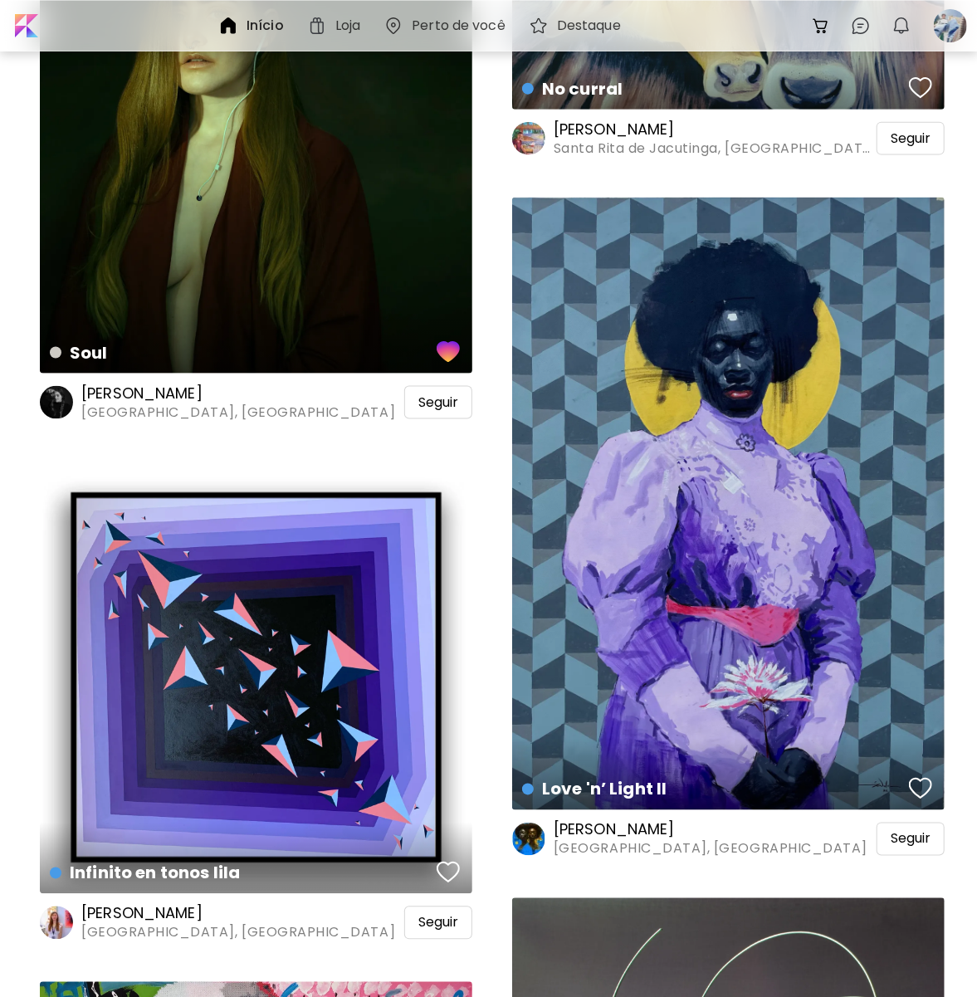
scroll to position [1079, 0]
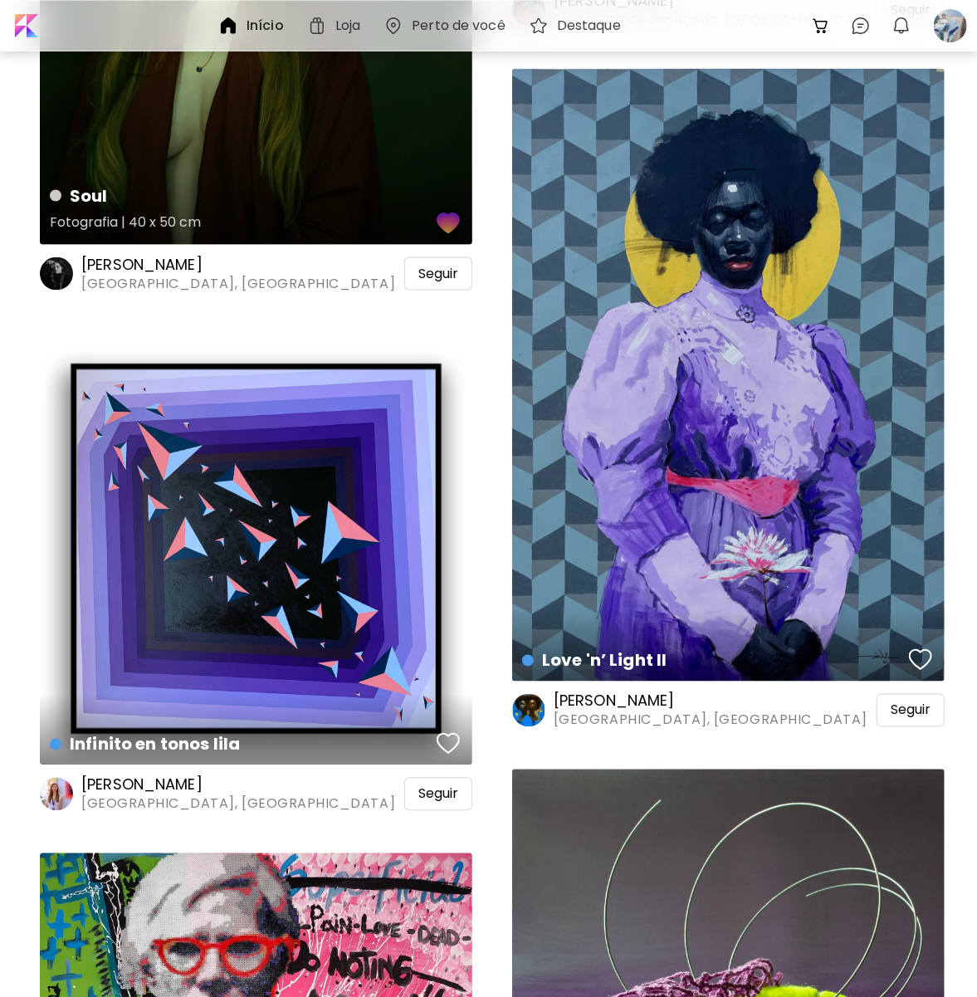
click at [447, 228] on div "button" at bounding box center [448, 223] width 28 height 30
click at [930, 661] on div "button" at bounding box center [920, 659] width 23 height 25
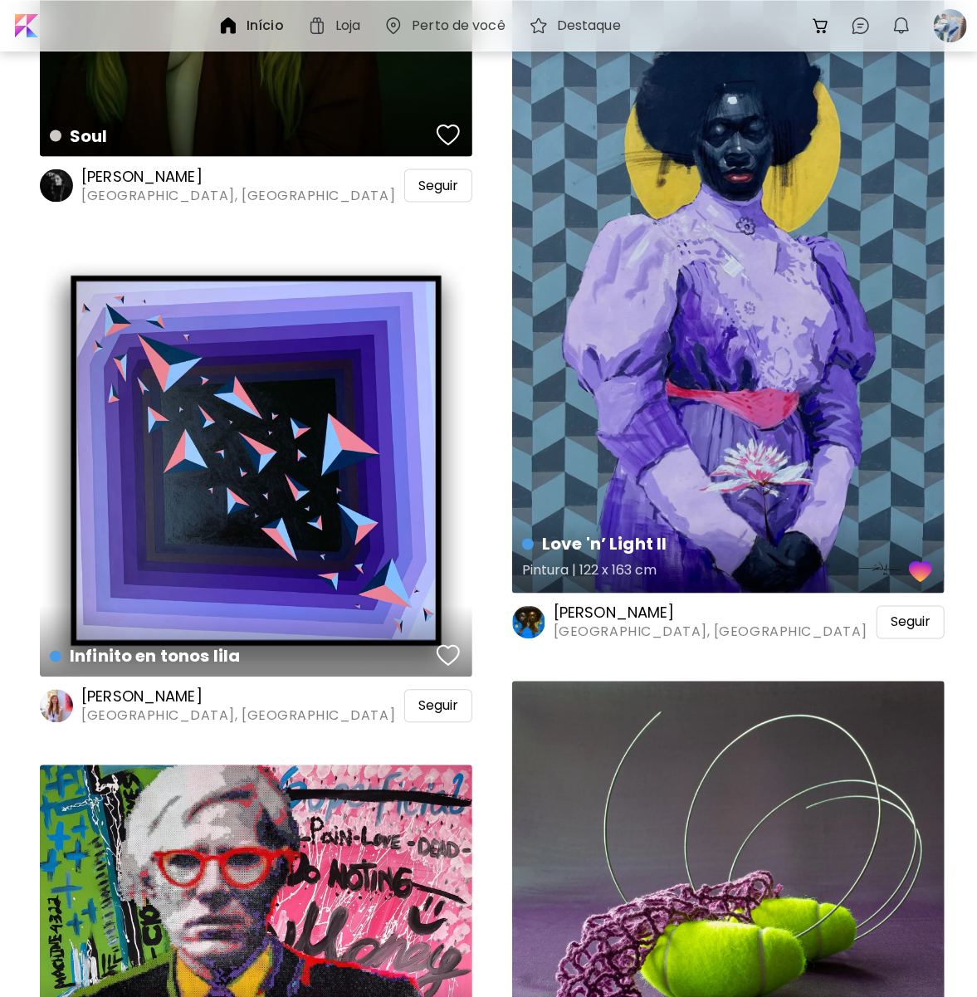
scroll to position [1245, 0]
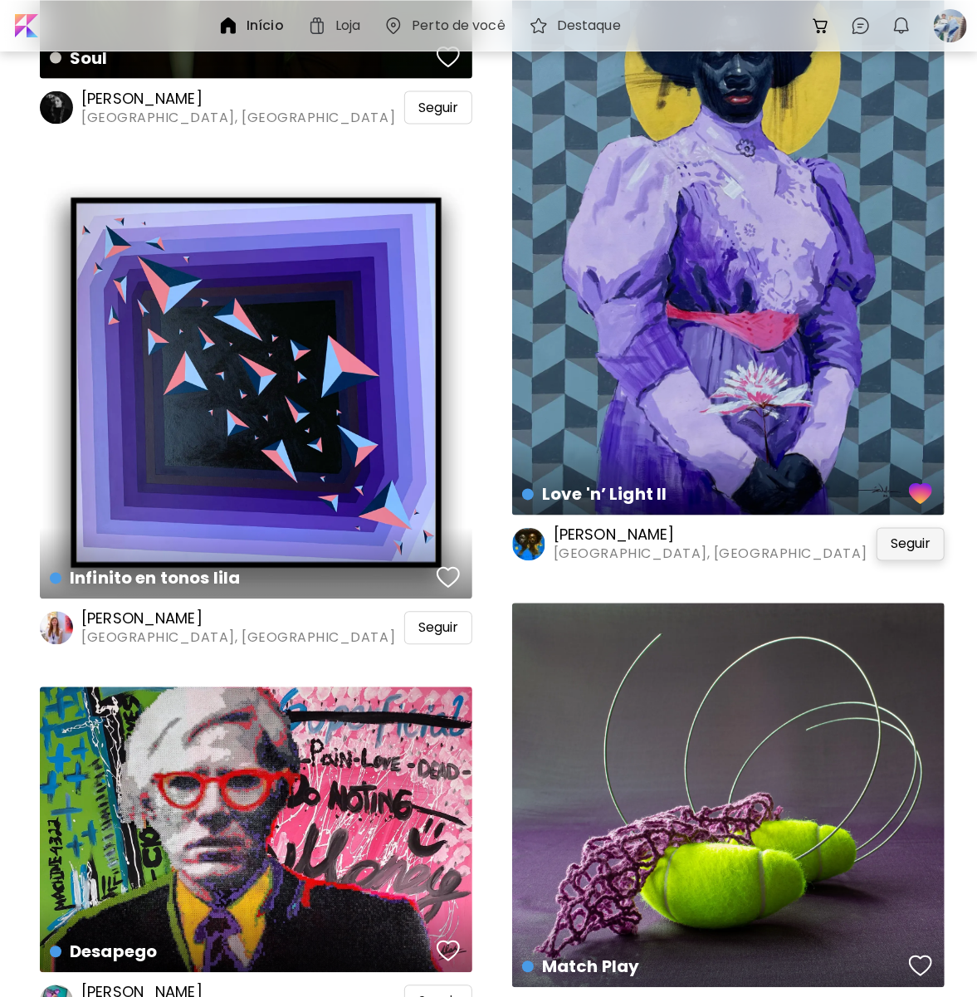
click at [894, 546] on span "Seguir" at bounding box center [910, 544] width 40 height 17
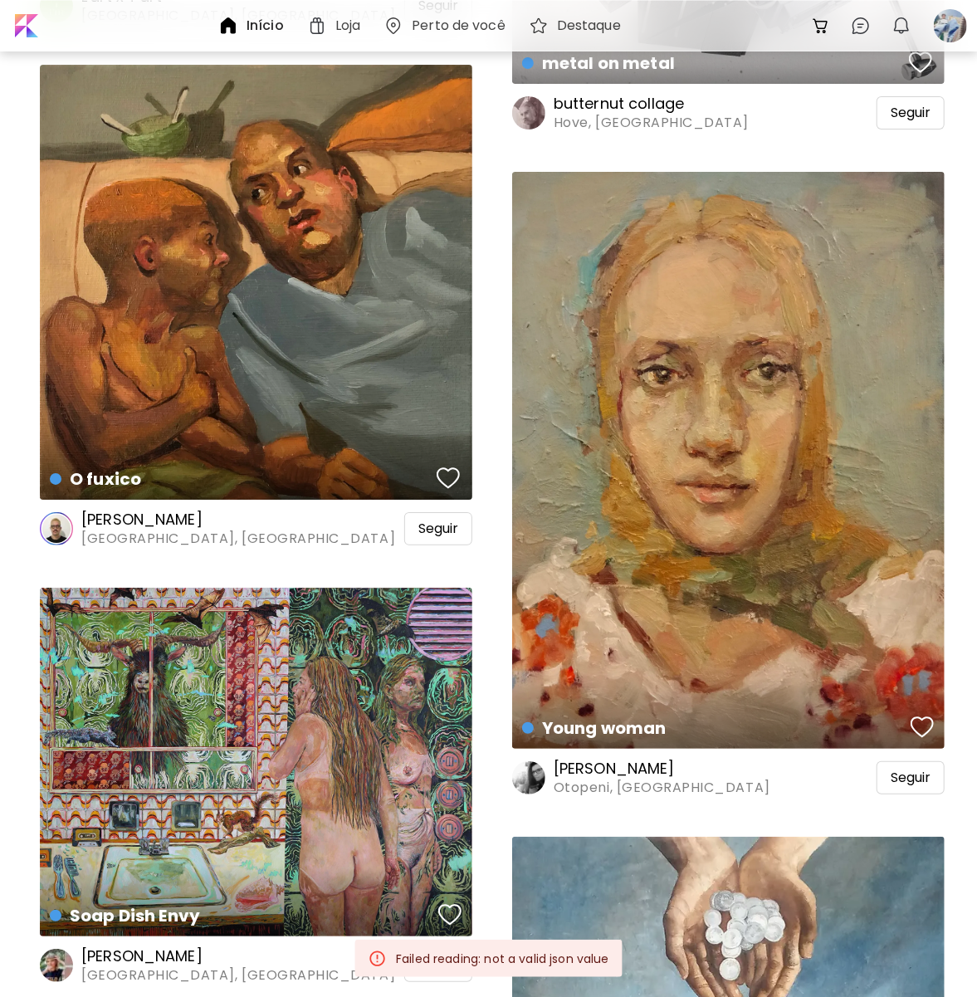
scroll to position [2821, 0]
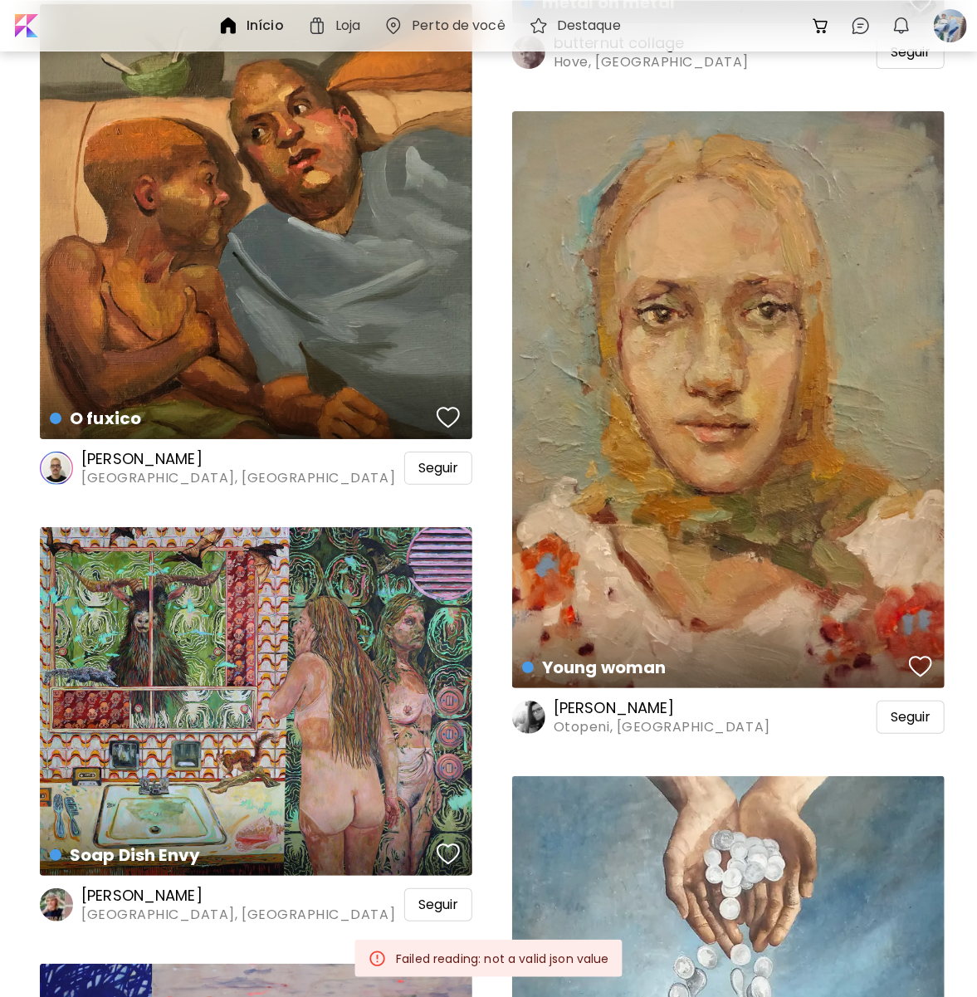
click at [915, 671] on div "button" at bounding box center [920, 666] width 23 height 25
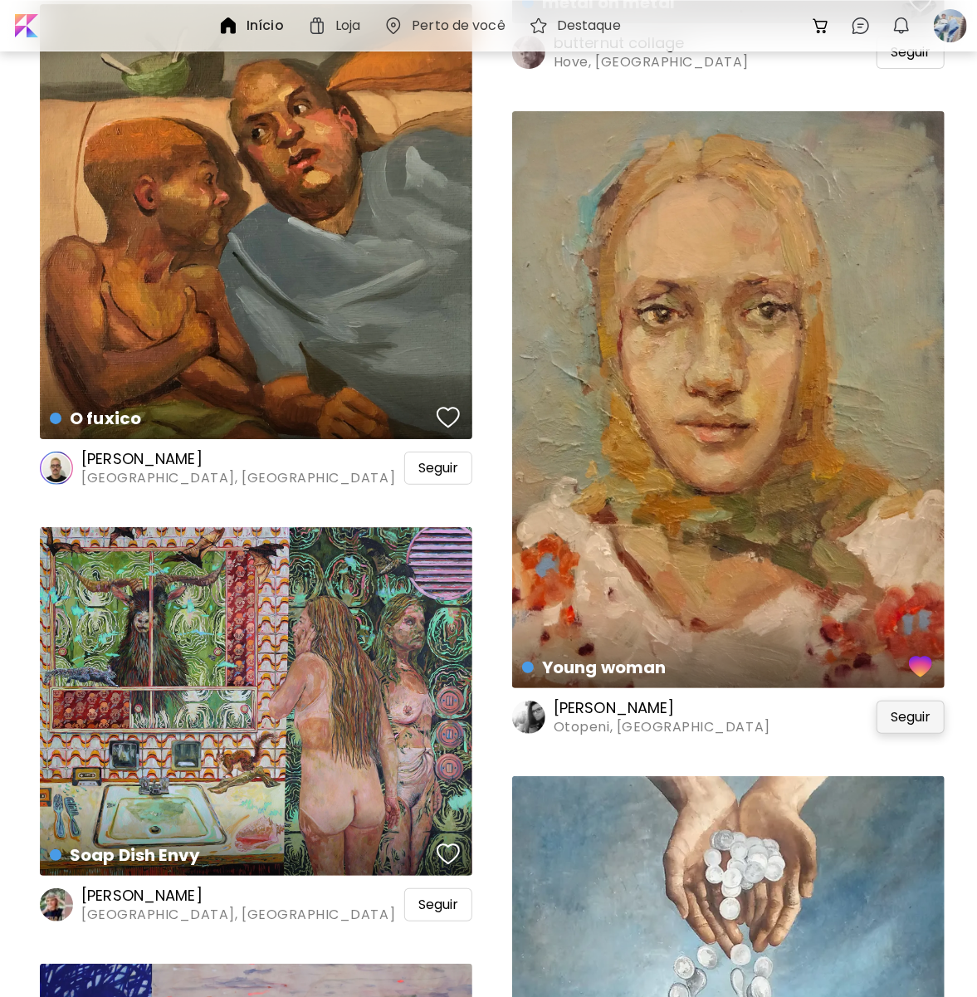
click at [914, 723] on span "Seguir" at bounding box center [910, 717] width 40 height 17
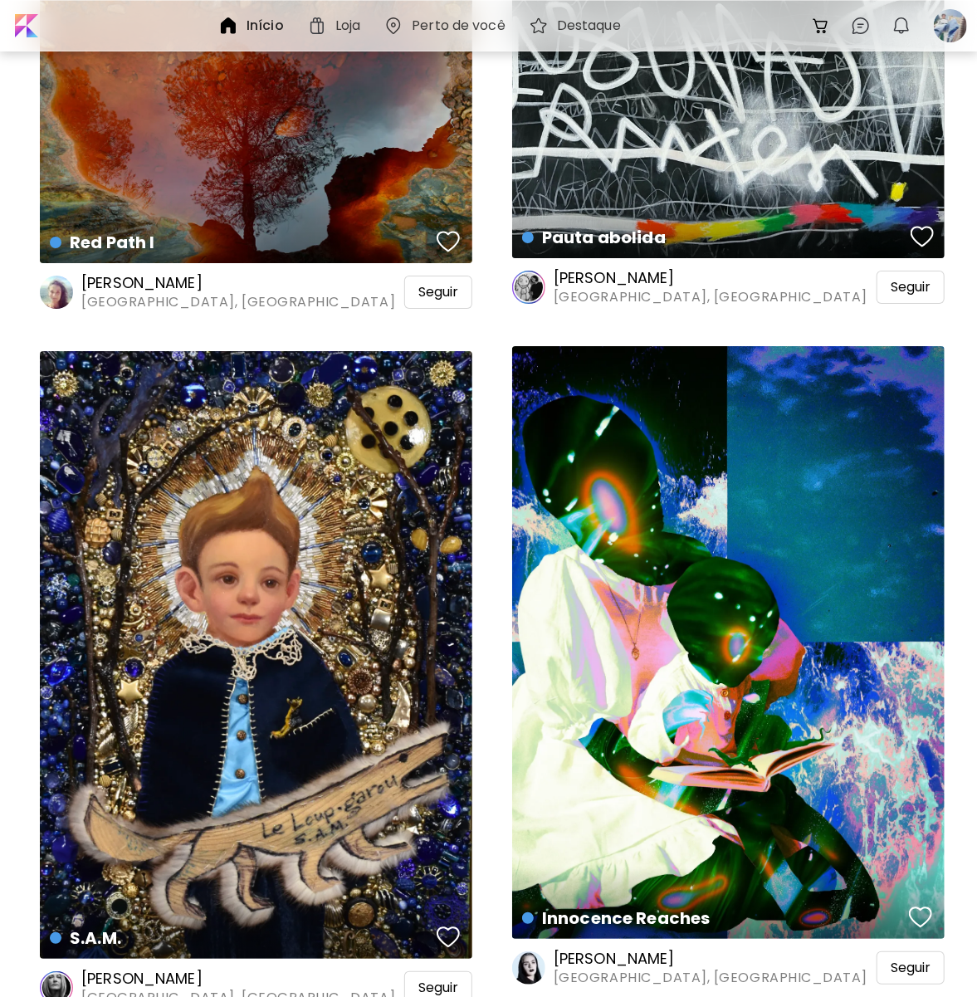
scroll to position [11534, 0]
